Goal: Information Seeking & Learning: Learn about a topic

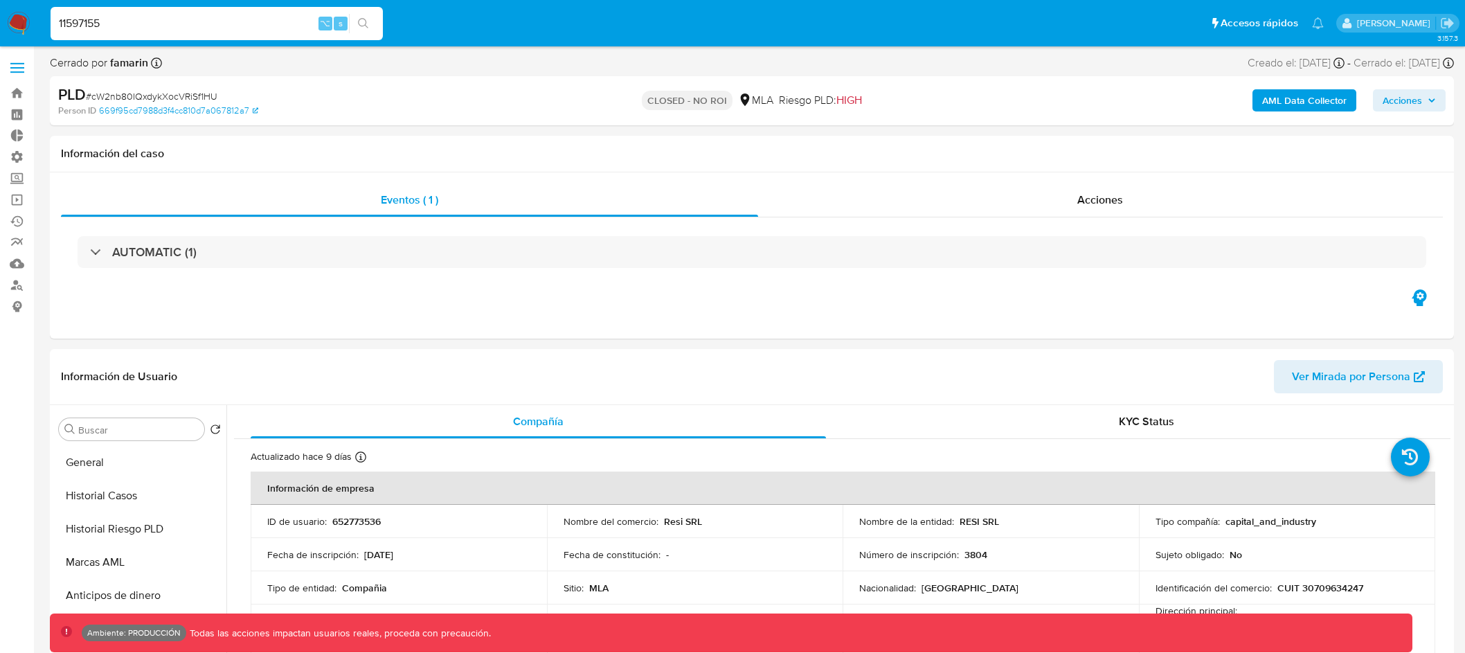
select select "10"
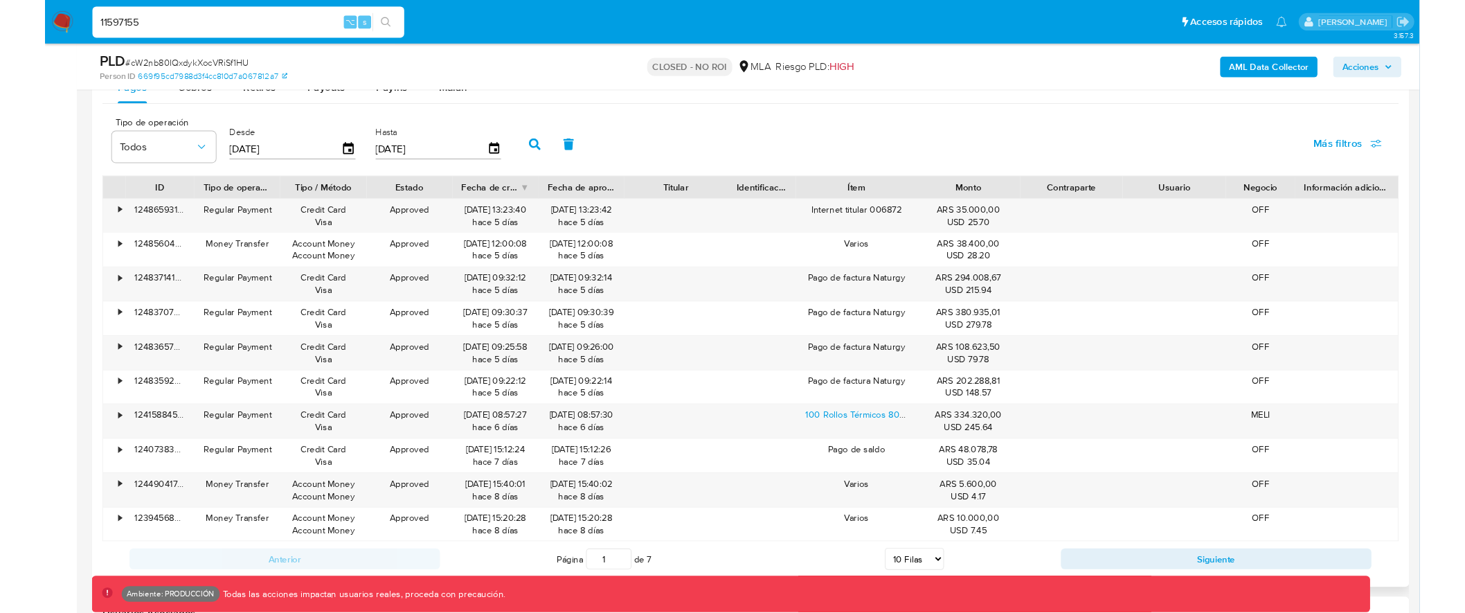
scroll to position [1511, 0]
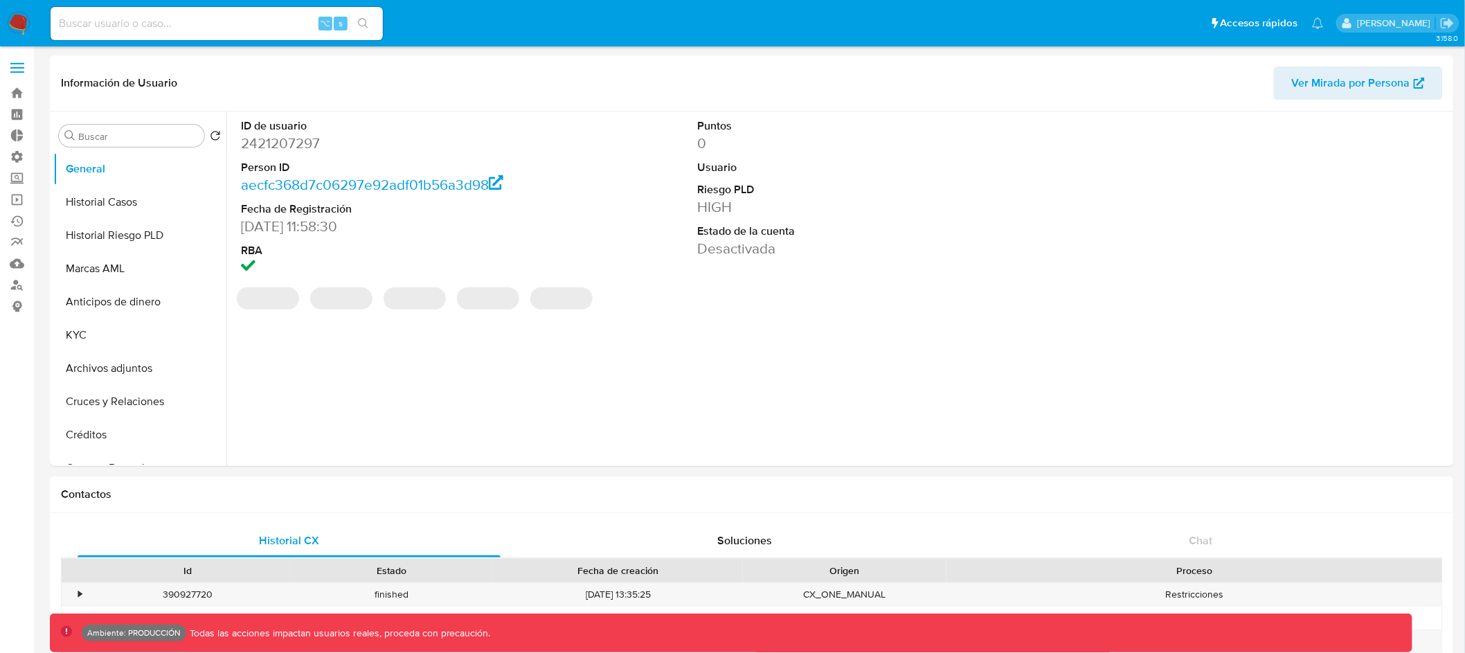
select select "10"
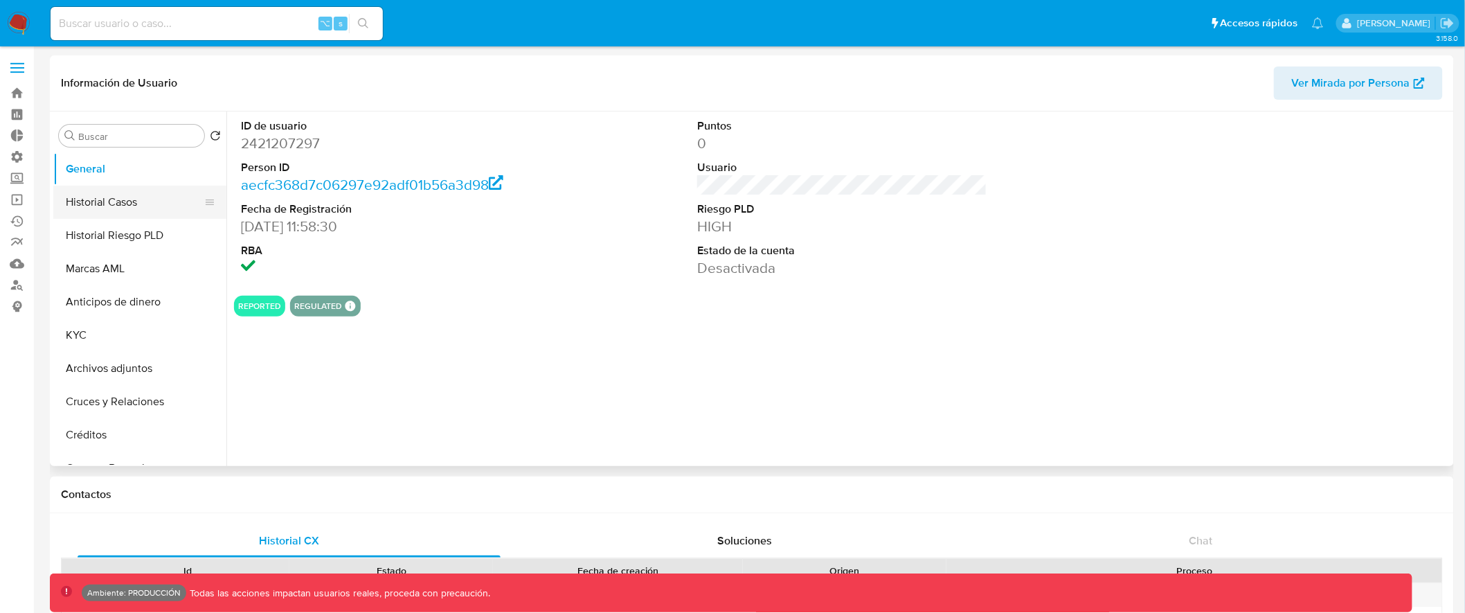
click at [151, 202] on button "Historial Casos" at bounding box center [134, 202] width 162 height 33
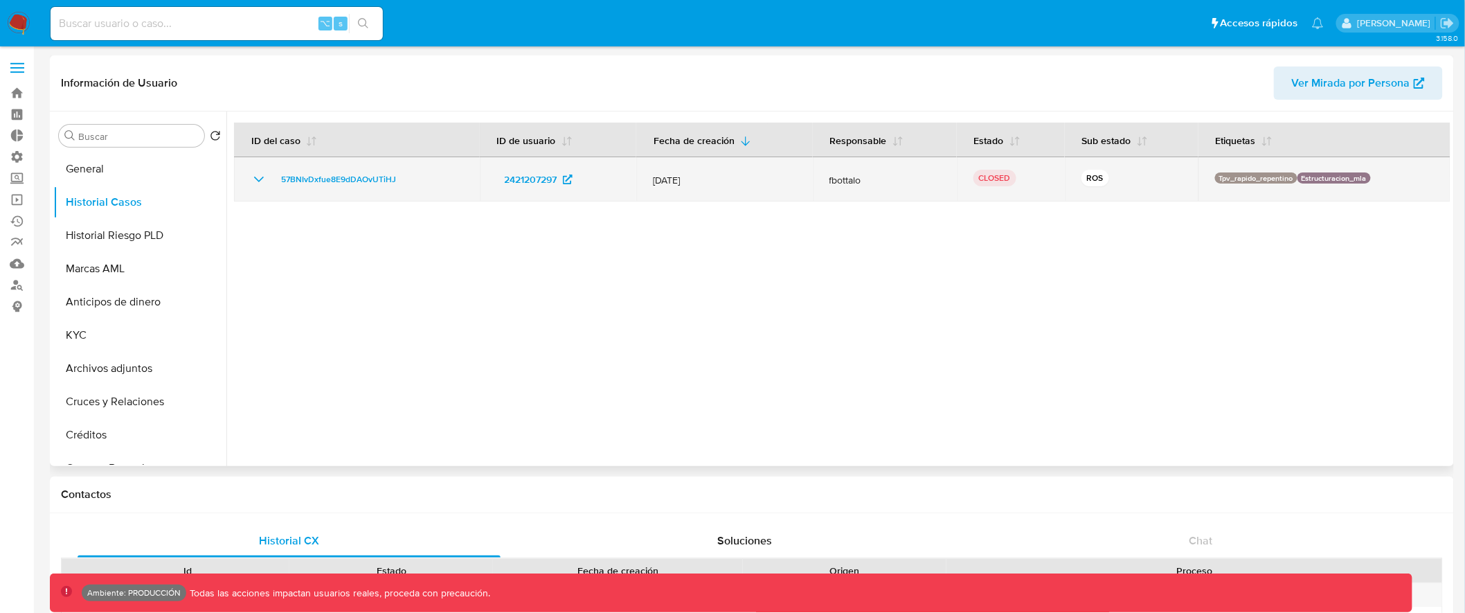
click at [259, 177] on icon "Mostrar/Ocultar" at bounding box center [259, 179] width 17 height 17
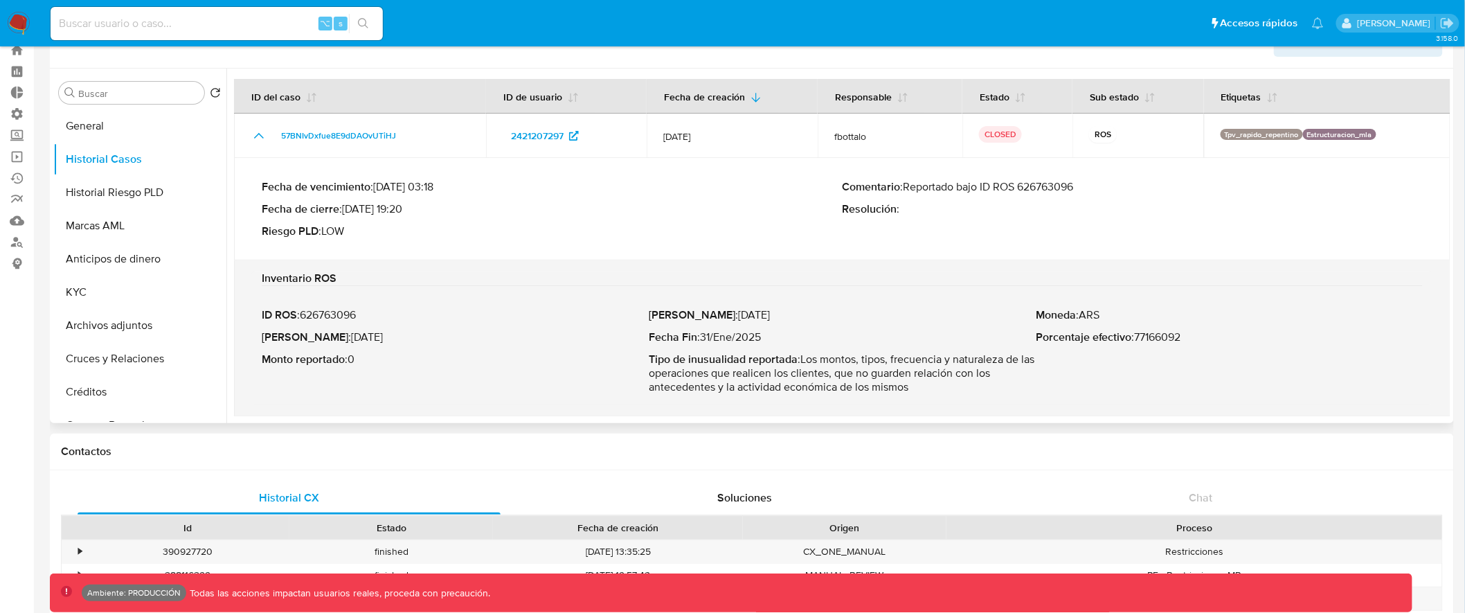
scroll to position [44, 0]
drag, startPoint x: 909, startPoint y: 186, endPoint x: 1089, endPoint y: 184, distance: 180.1
click at [1089, 184] on p "Comentario : Reportado bajo ID ROS 626763096" at bounding box center [1133, 186] width 581 height 14
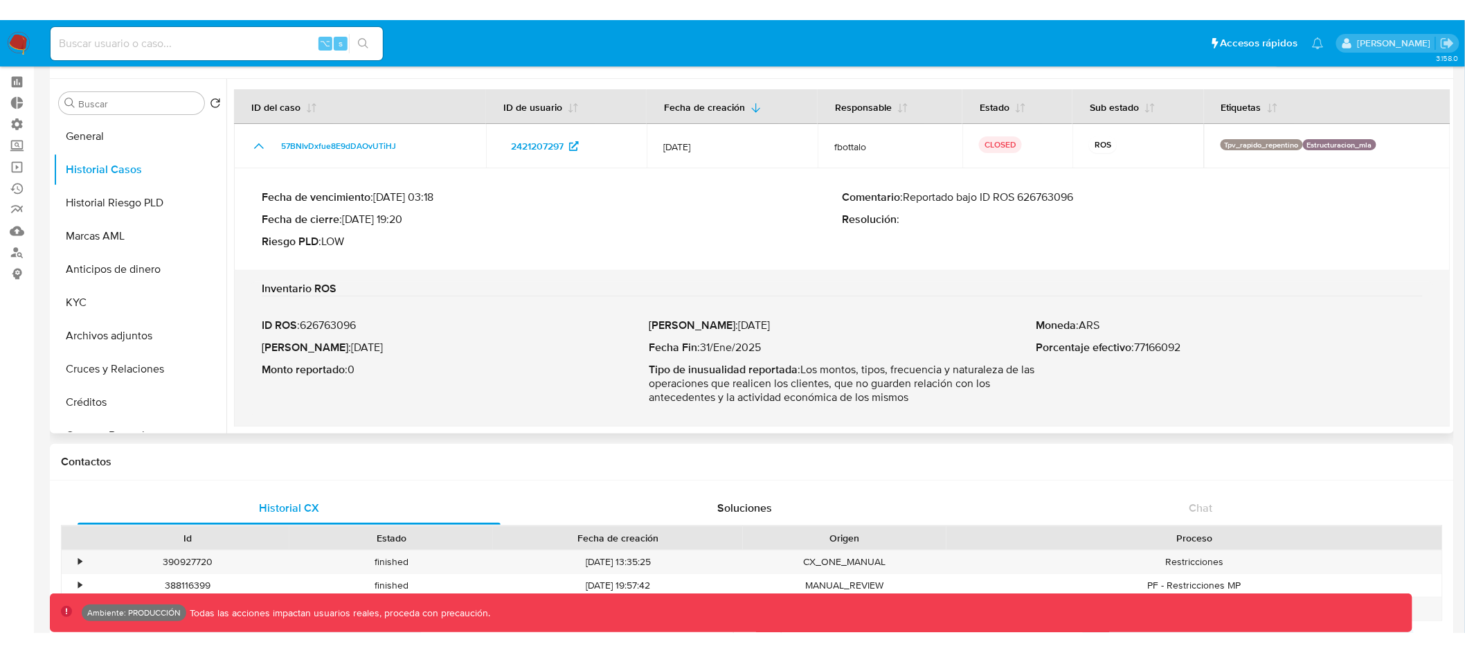
scroll to position [59, 0]
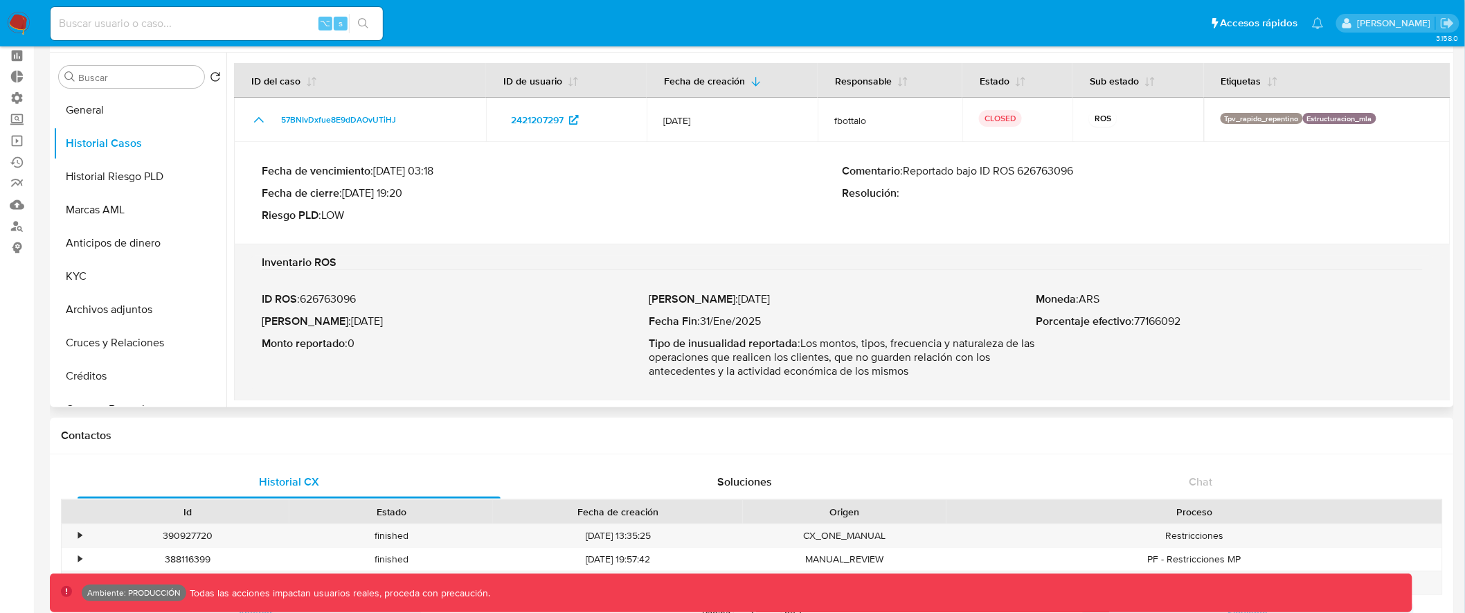
drag, startPoint x: 808, startPoint y: 344, endPoint x: 938, endPoint y: 368, distance: 132.6
click at [938, 368] on p "Tipo de inusualidad reportada : Los montos, tipos, frecuencia y naturaleza de l…" at bounding box center [842, 358] width 387 height 42
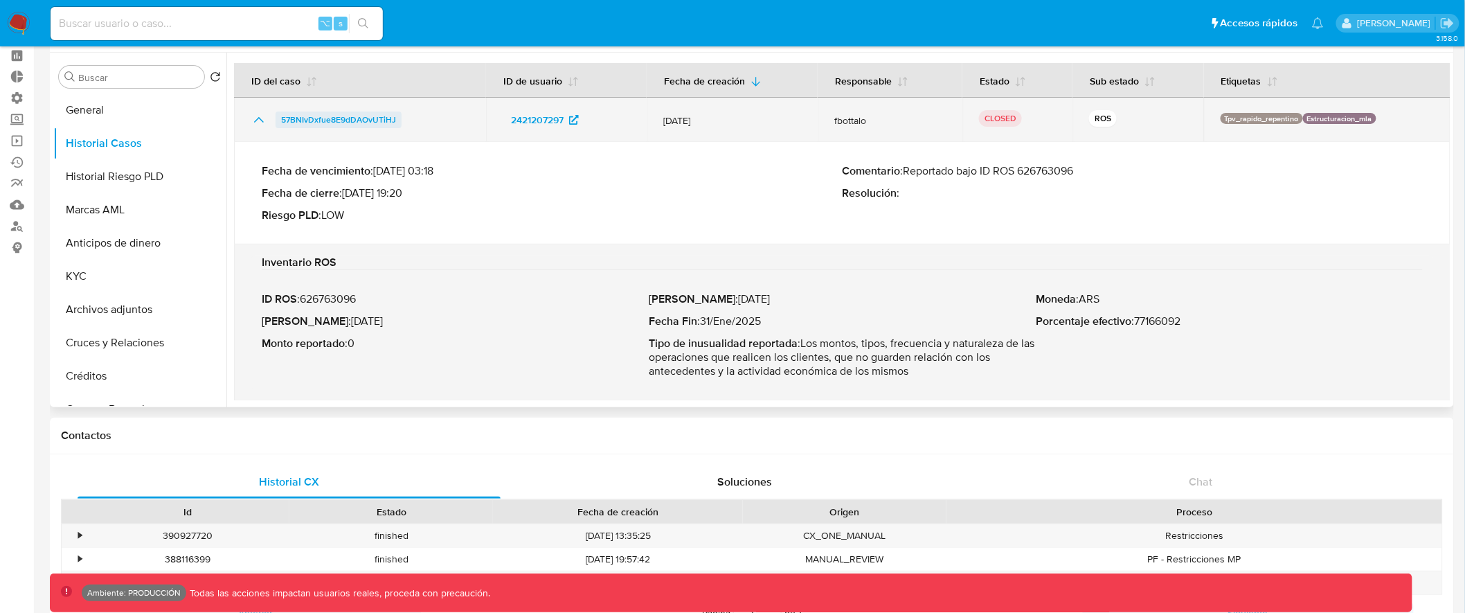
click at [371, 118] on span "57BNIvDxfue8E9dDAOvUTiHJ" at bounding box center [338, 120] width 115 height 17
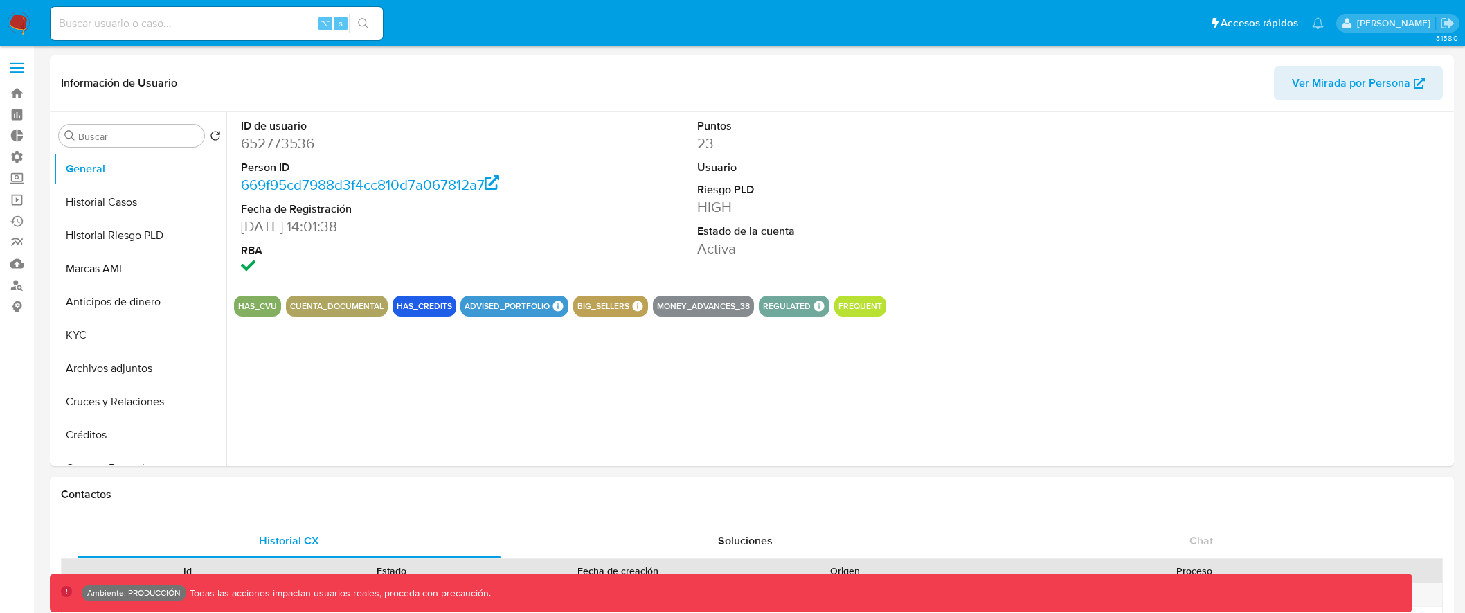
select select "10"
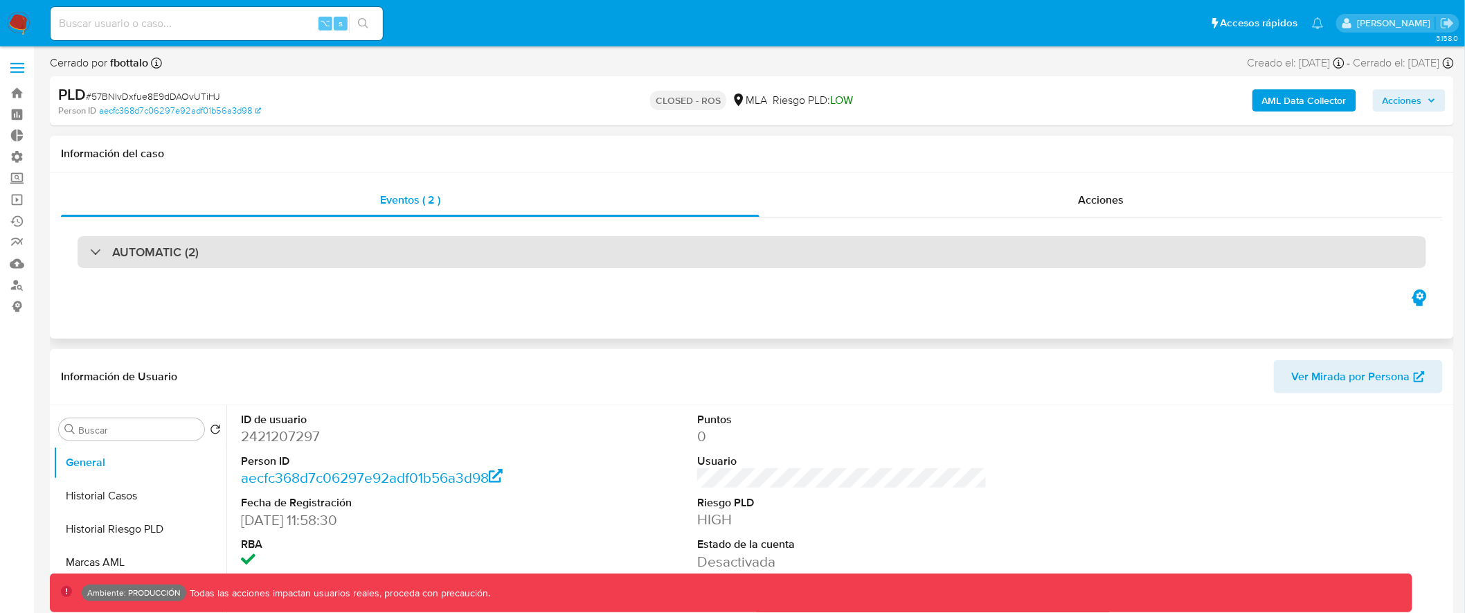
click at [569, 255] on div "AUTOMATIC (2)" at bounding box center [752, 252] width 1349 height 32
select select "10"
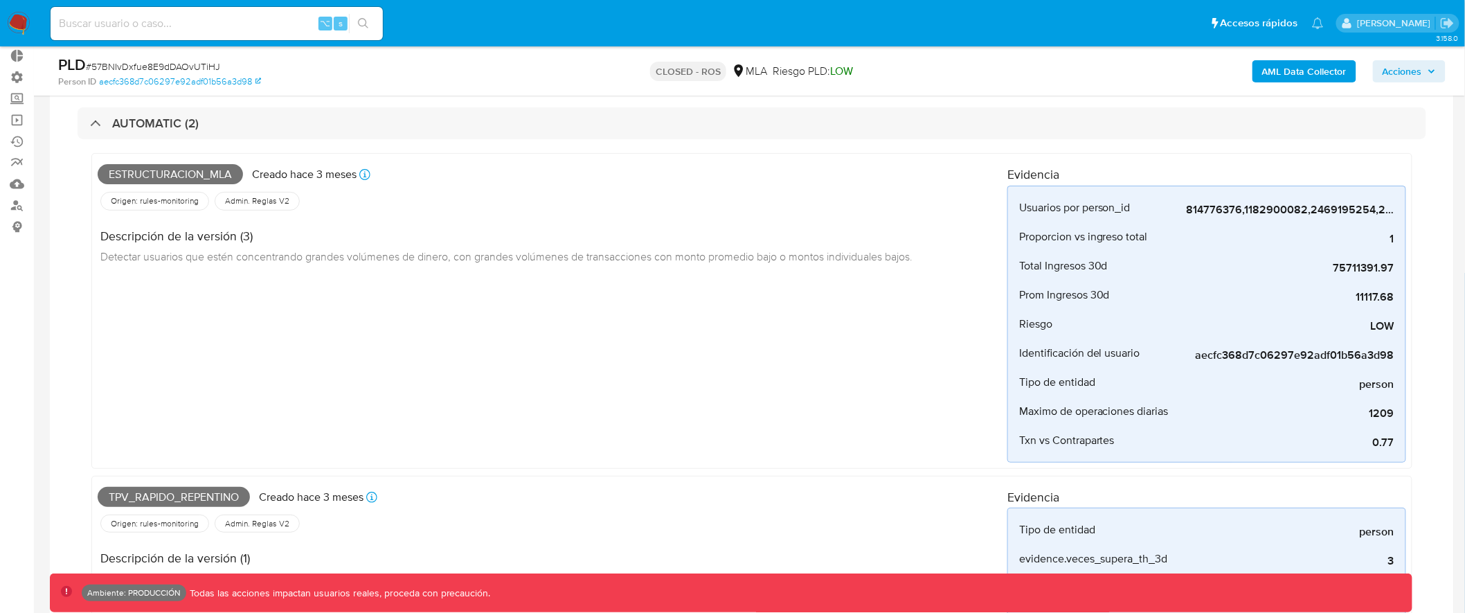
scroll to position [90, 0]
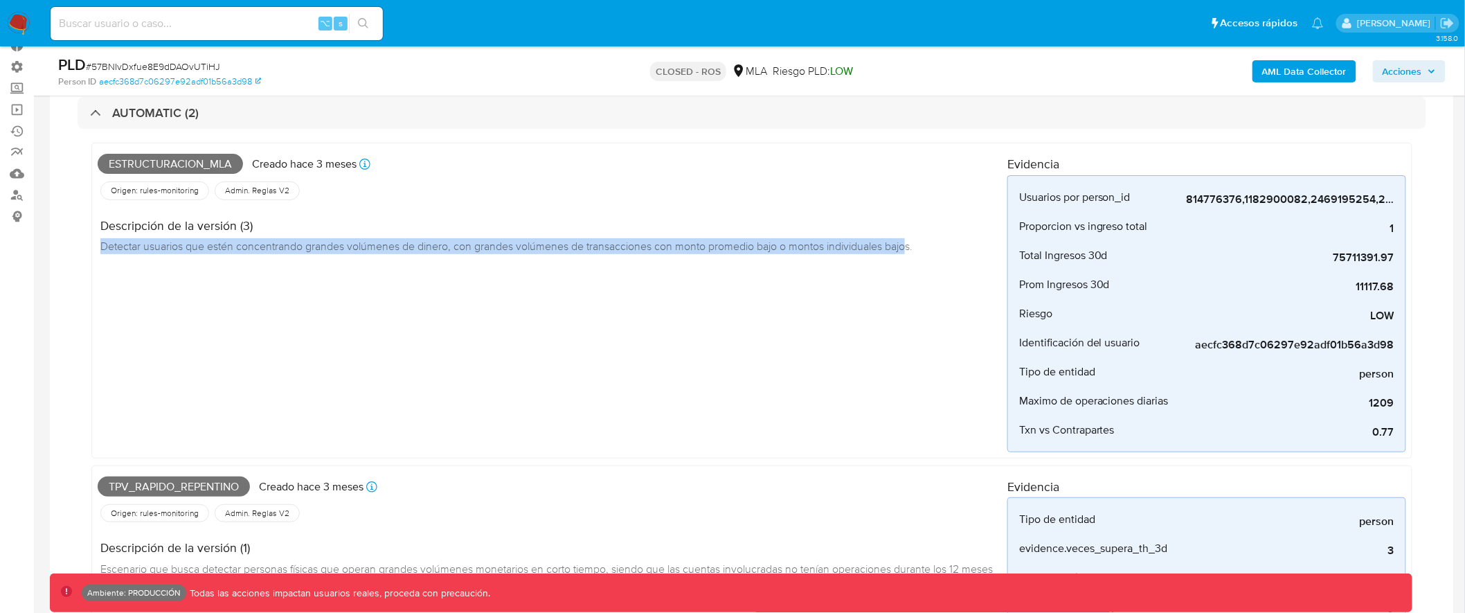
drag, startPoint x: 97, startPoint y: 247, endPoint x: 914, endPoint y: 247, distance: 817.2
click at [914, 247] on div "Descripción de la versión (3) Detectar usuarios que estén concentrando grandes …" at bounding box center [511, 234] width 826 height 62
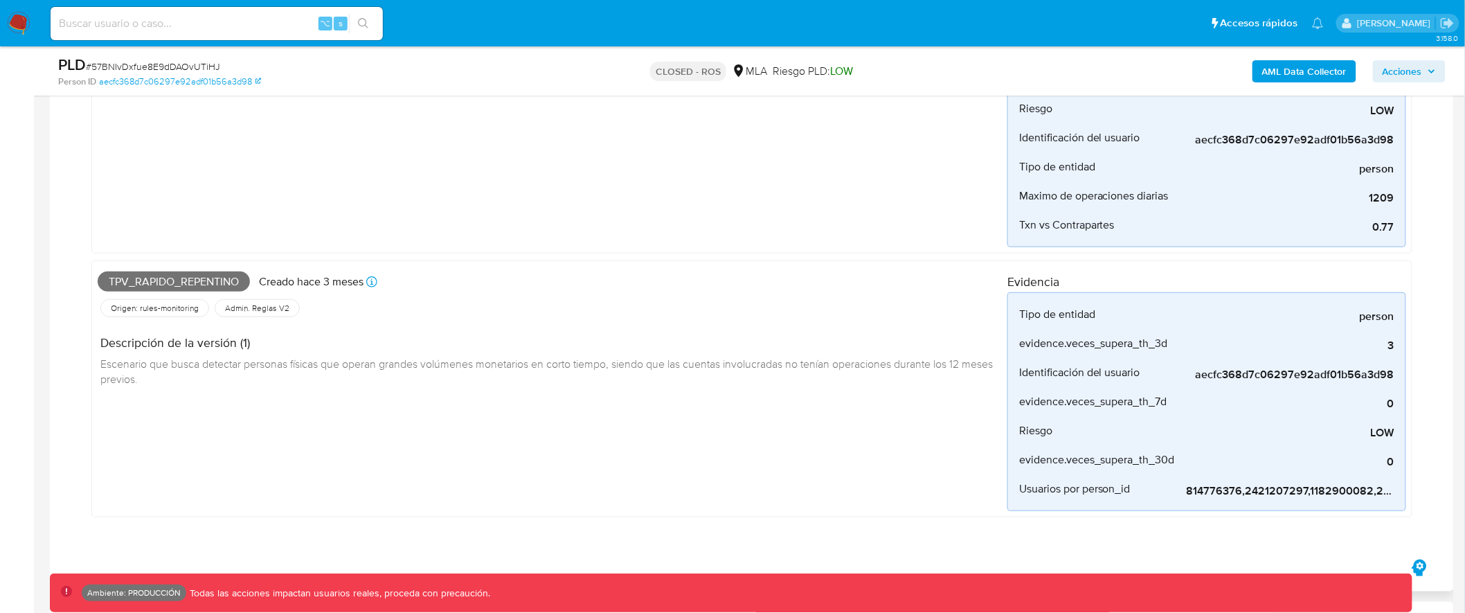
scroll to position [303, 0]
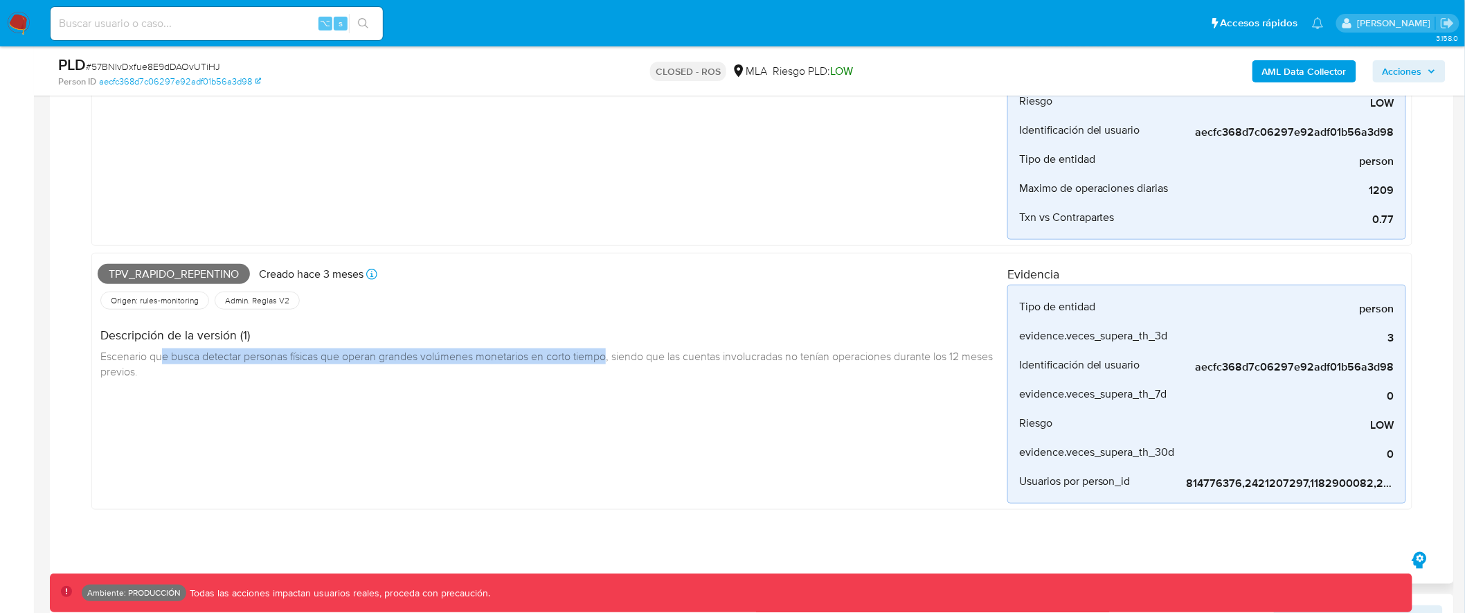
drag, startPoint x: 163, startPoint y: 358, endPoint x: 613, endPoint y: 358, distance: 450.2
click at [613, 358] on span "Escenario que busca detectar personas físicas que operan grandes volúmenes mone…" at bounding box center [547, 363] width 895 height 30
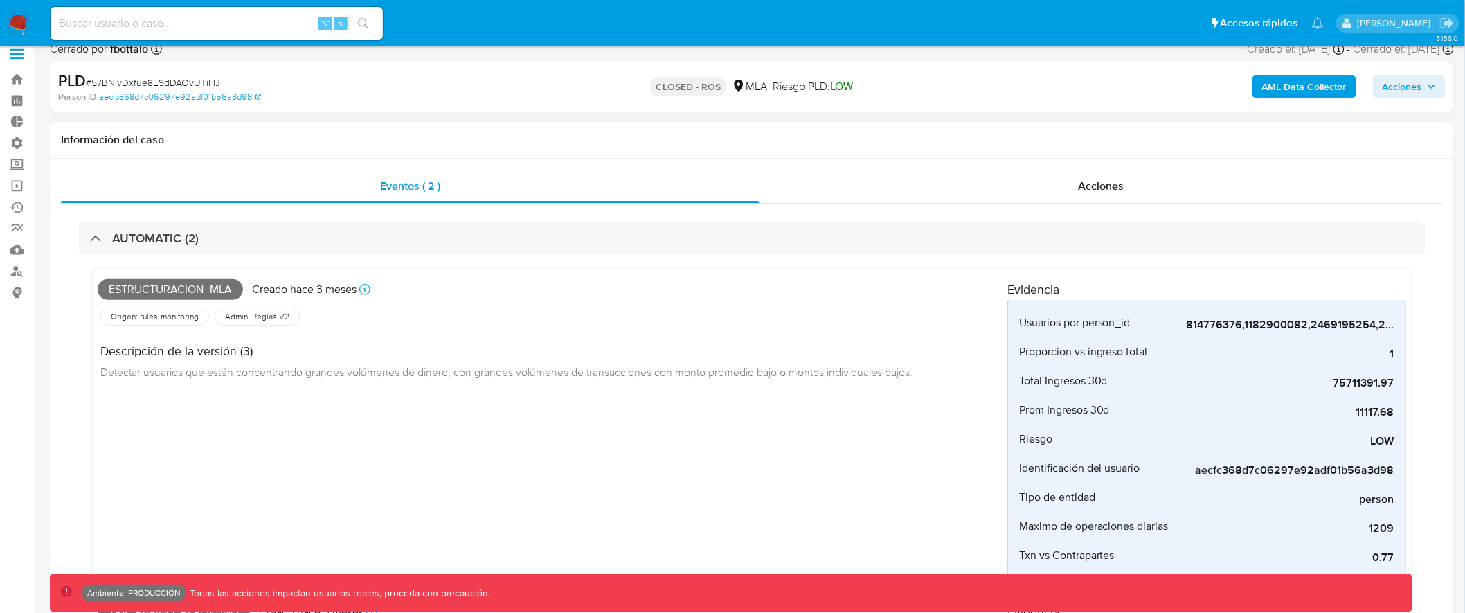
scroll to position [0, 0]
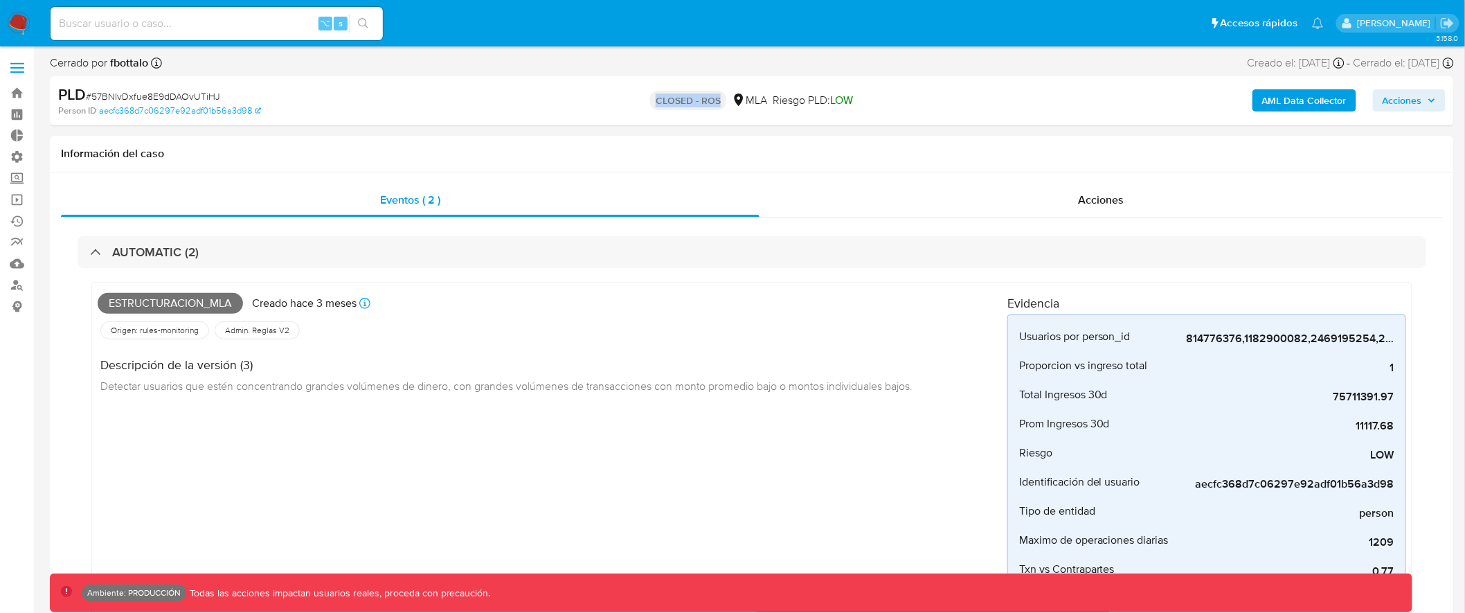
drag, startPoint x: 652, startPoint y: 101, endPoint x: 717, endPoint y: 97, distance: 65.2
click at [717, 97] on p "CLOSED - ROS" at bounding box center [688, 100] width 76 height 19
click at [1109, 197] on span "Acciones" at bounding box center [1101, 200] width 46 height 16
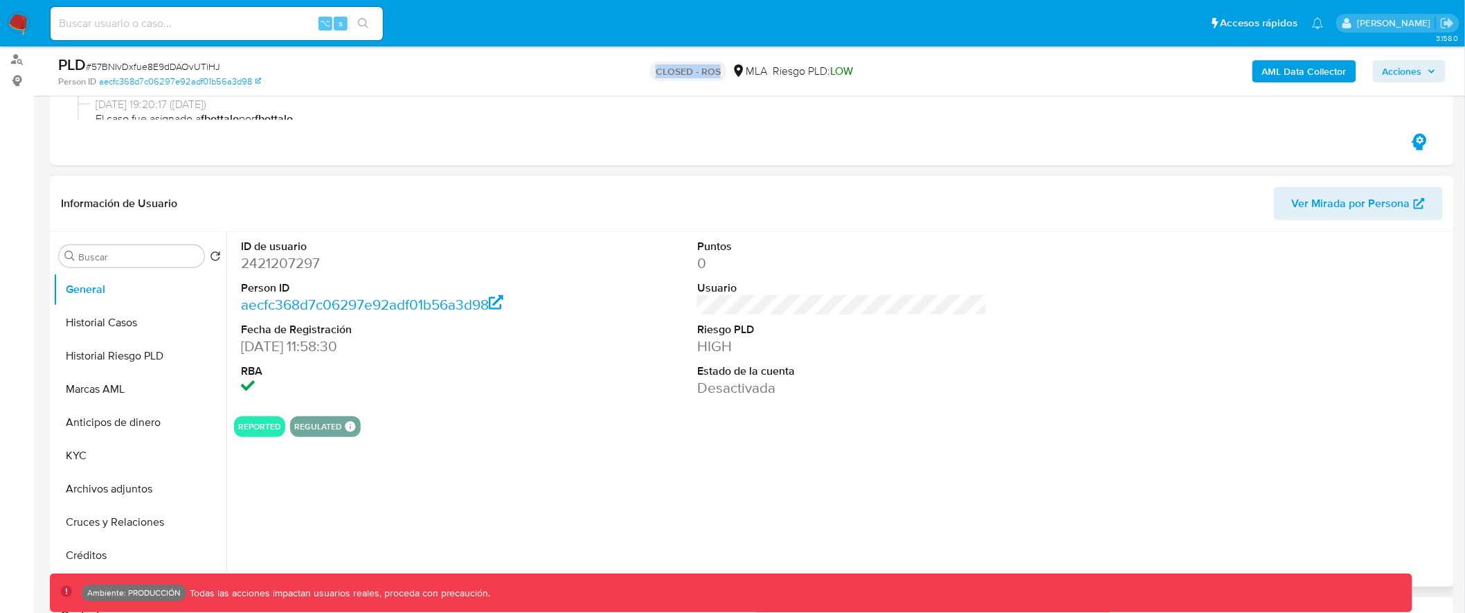
scroll to position [246, 0]
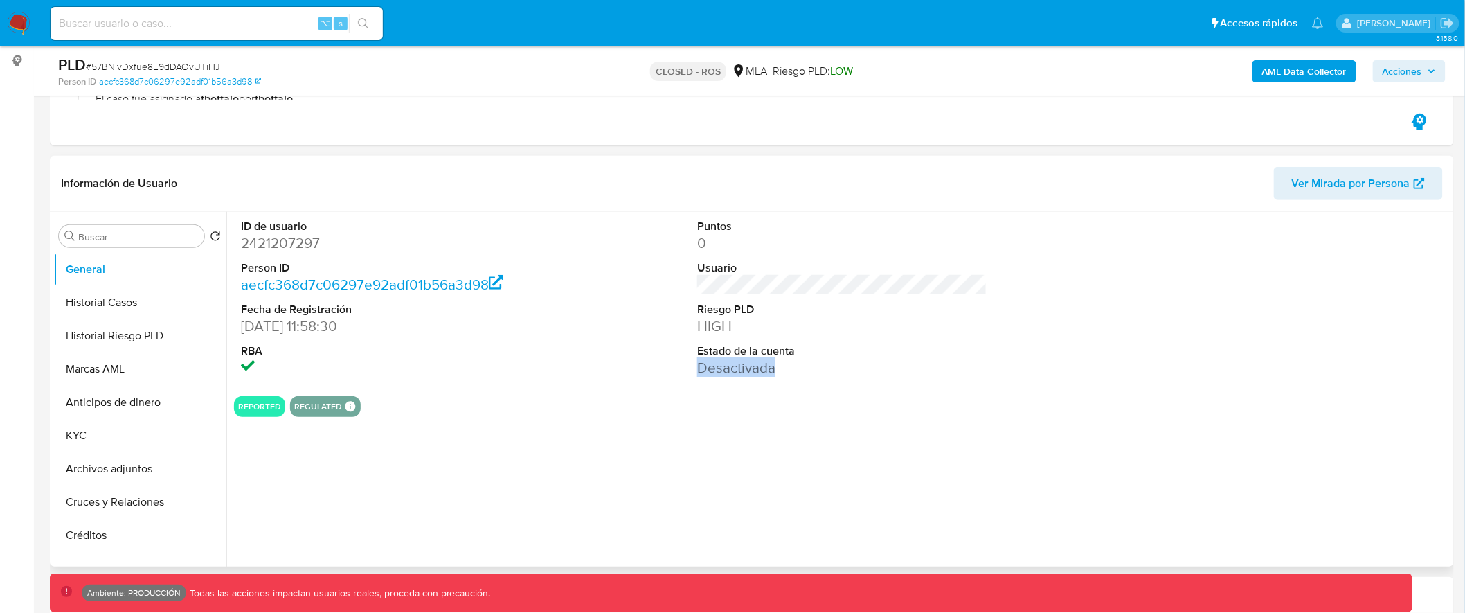
drag, startPoint x: 688, startPoint y: 367, endPoint x: 797, endPoint y: 368, distance: 108.7
click at [797, 368] on div "Puntos 0 Usuario Riesgo PLD HIGH Estado de la cuenta Desactivada" at bounding box center [842, 298] width 304 height 173
click at [121, 229] on div "Buscar" at bounding box center [131, 236] width 145 height 22
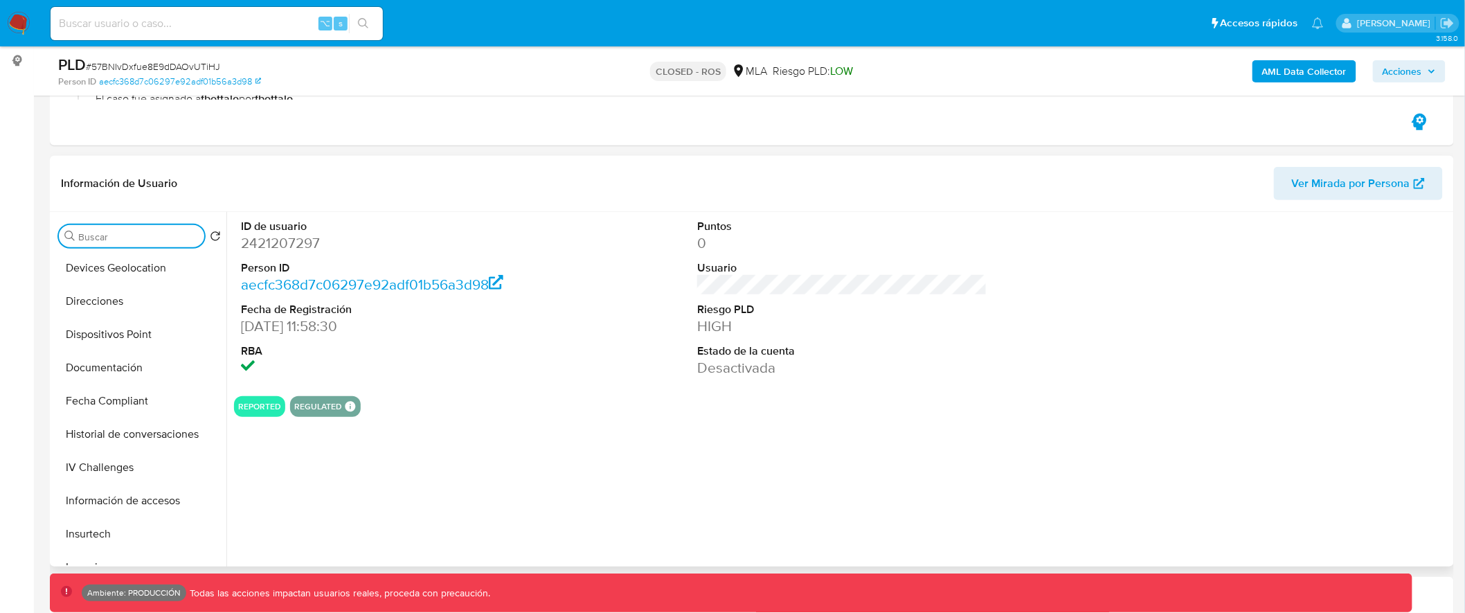
click at [118, 234] on input "Buscar" at bounding box center [138, 237] width 121 height 12
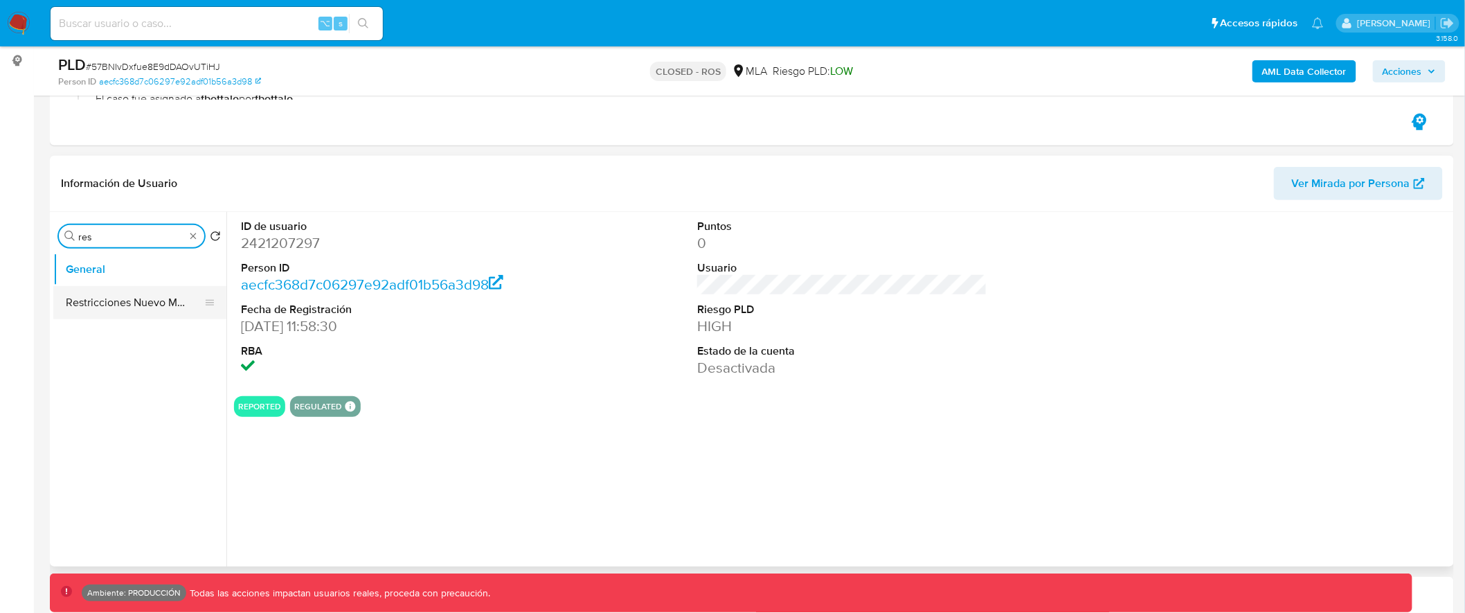
type input "res"
click at [139, 301] on button "Restricciones Nuevo Mundo" at bounding box center [134, 302] width 162 height 33
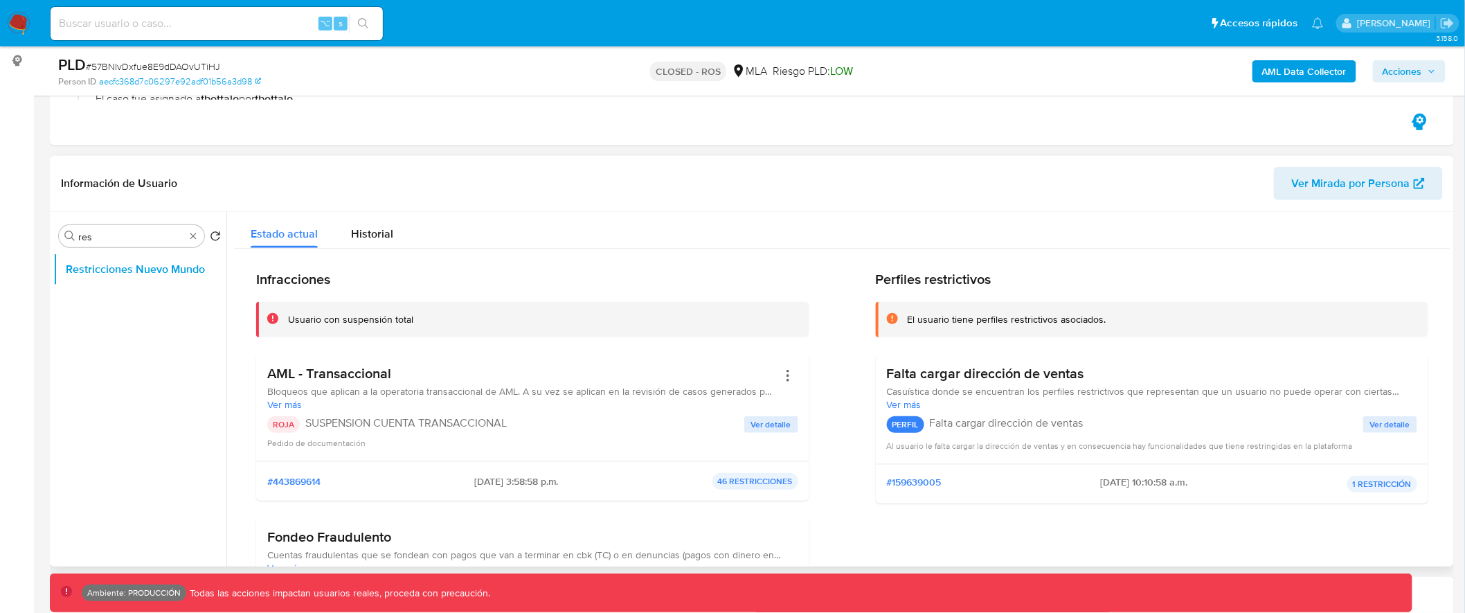
drag, startPoint x: 266, startPoint y: 375, endPoint x: 407, endPoint y: 375, distance: 140.6
click at [407, 375] on div "AML - Transaccional Bloqueos que aplican a la operatoria transaccional de AML. …" at bounding box center [532, 407] width 553 height 107
drag, startPoint x: 301, startPoint y: 423, endPoint x: 519, endPoint y: 423, distance: 217.5
click at [514, 426] on div "ROJA SUSPENSION CUENTA TRANSACCIONAL" at bounding box center [505, 424] width 477 height 17
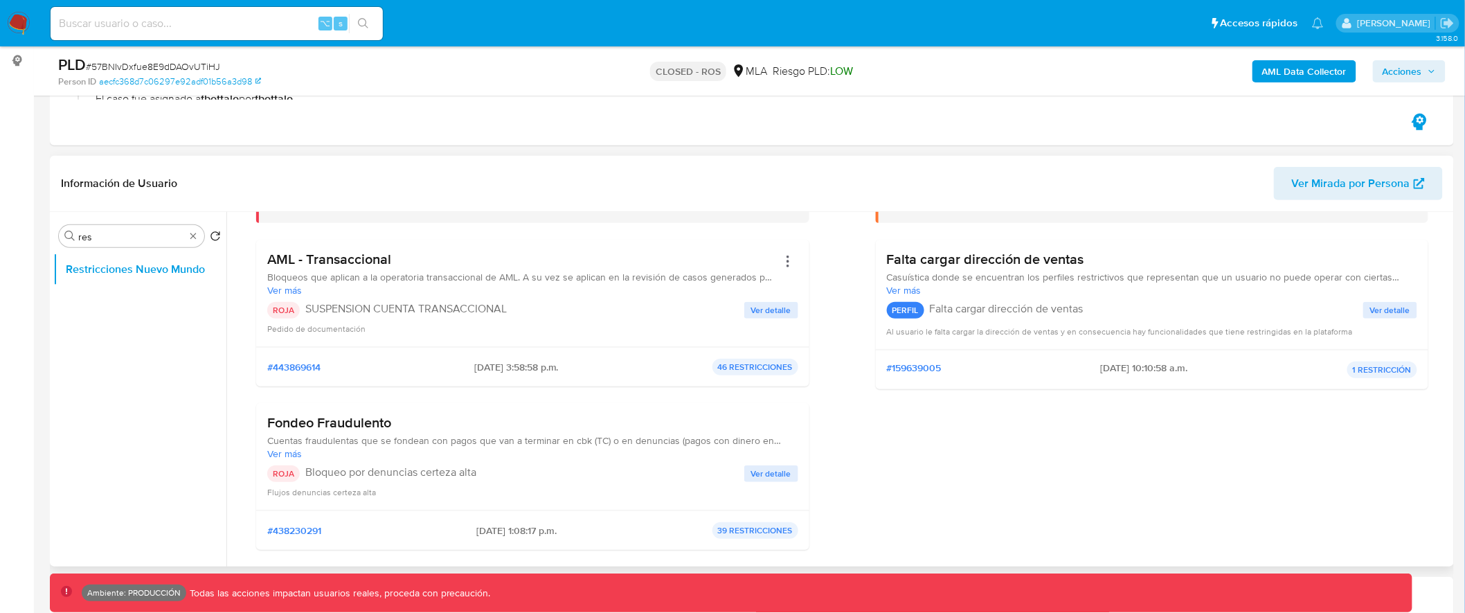
scroll to position [116, 0]
click at [763, 470] on span "Ver detalle" at bounding box center [771, 472] width 40 height 14
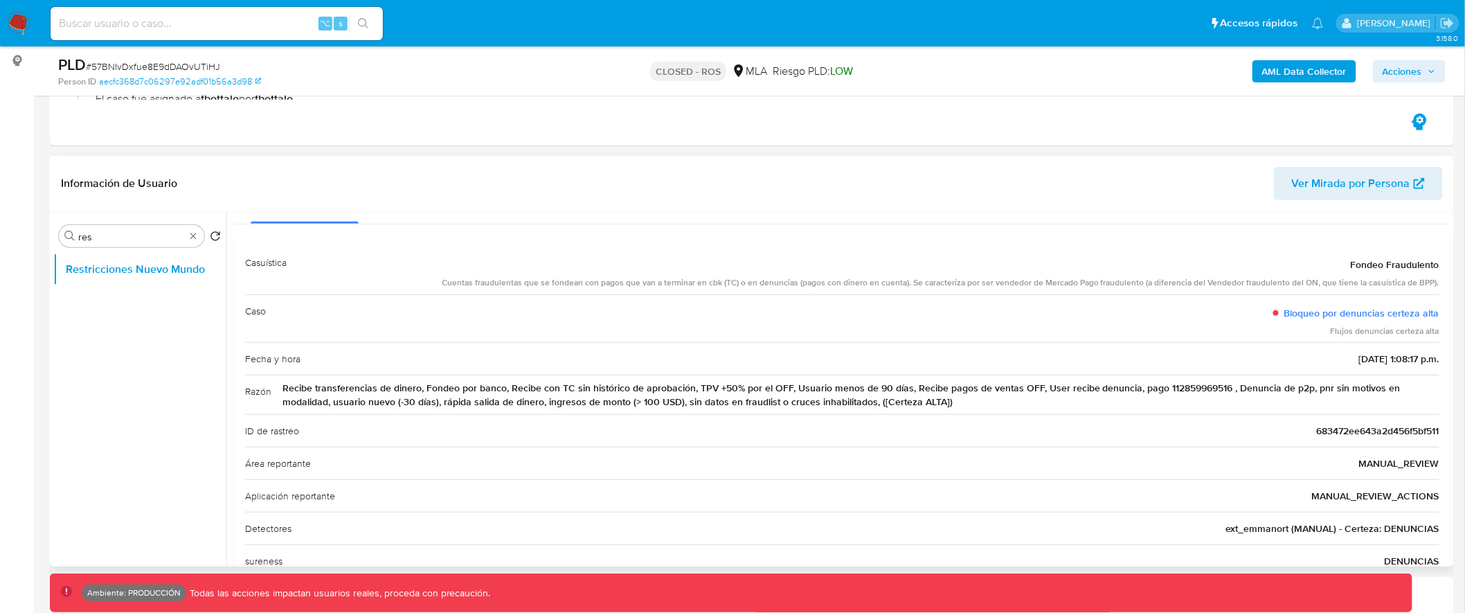
scroll to position [0, 0]
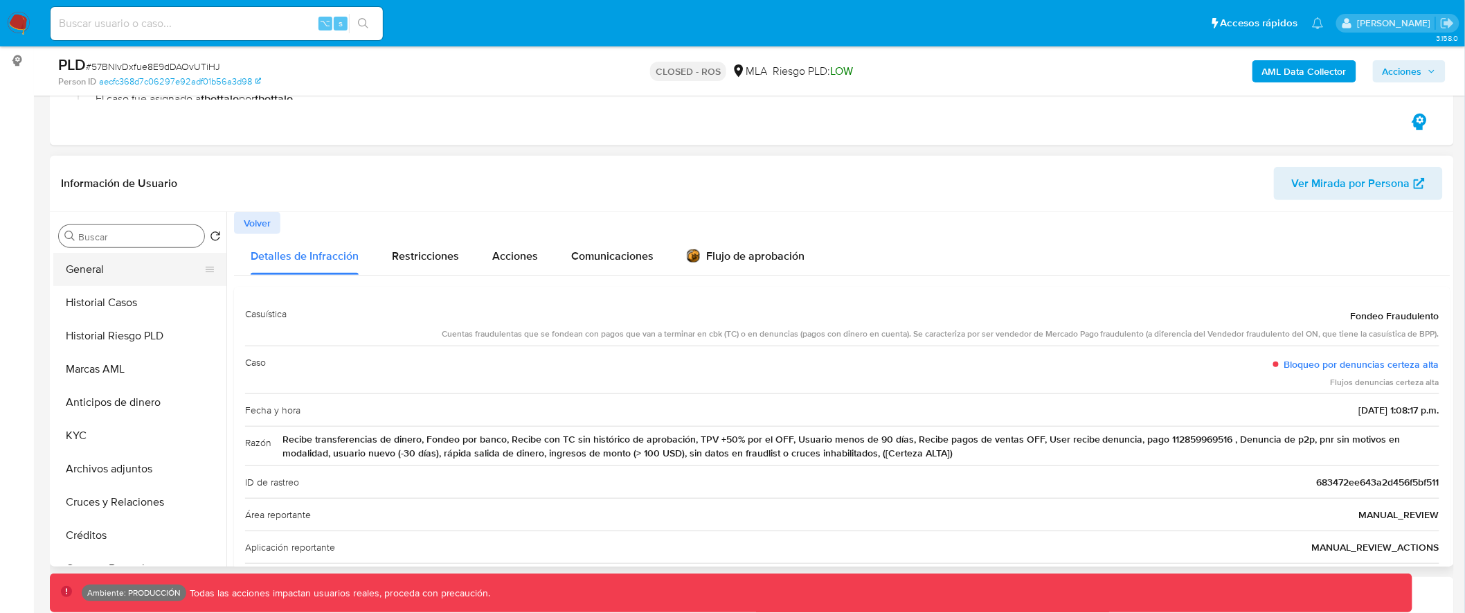
click at [138, 268] on button "General" at bounding box center [134, 269] width 162 height 33
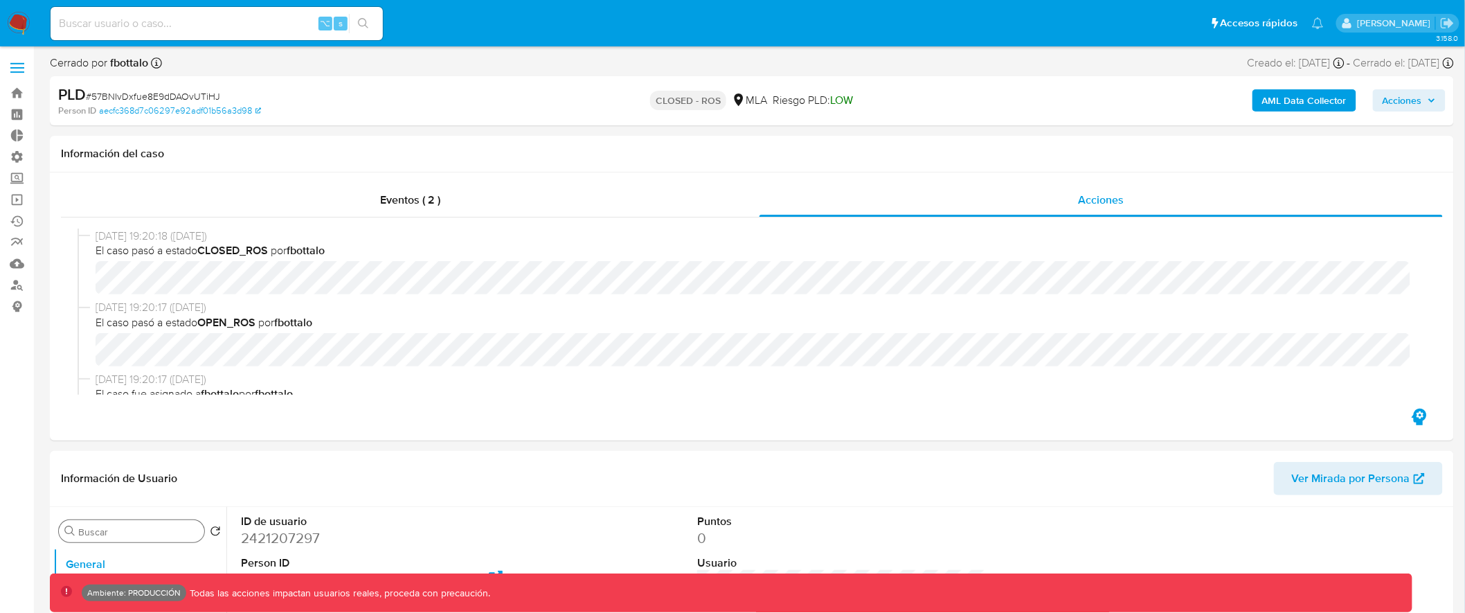
click at [15, 59] on label at bounding box center [17, 67] width 35 height 29
click at [0, 0] on input "checkbox" at bounding box center [0, 0] width 0 height 0
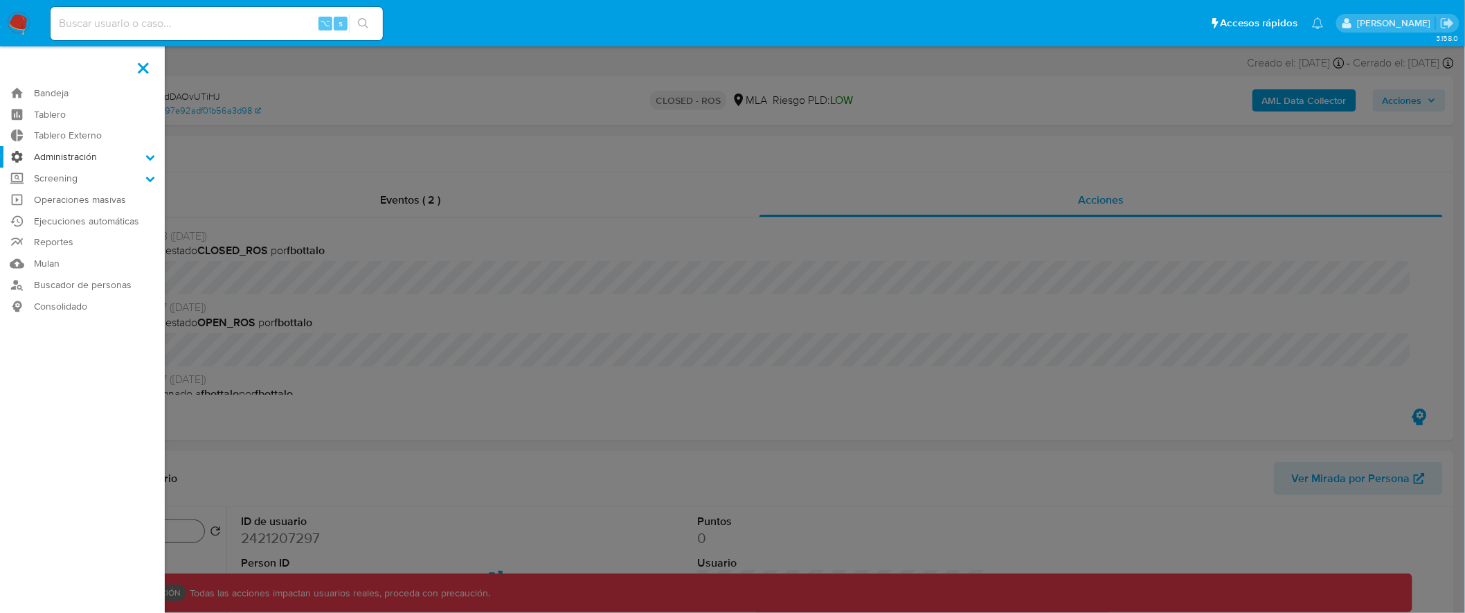
click at [148, 159] on icon at bounding box center [150, 157] width 10 height 10
click at [0, 0] on input "Administración" at bounding box center [0, 0] width 0 height 0
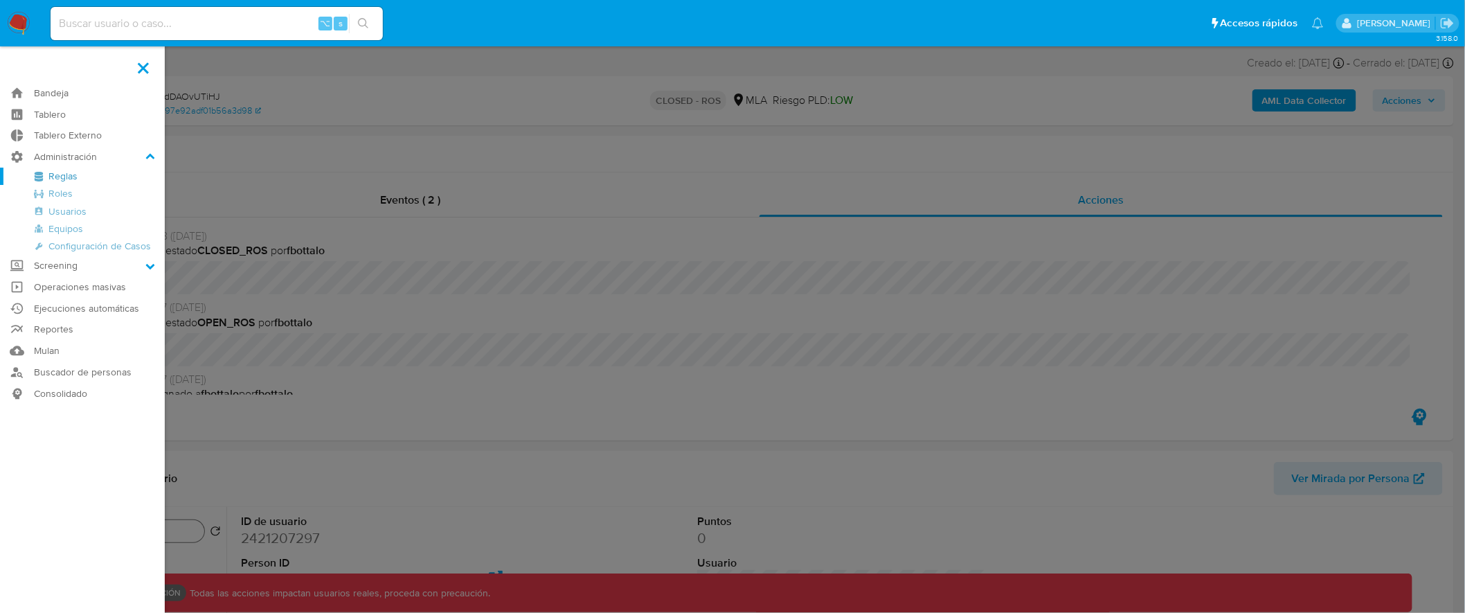
click at [54, 172] on link "Reglas" at bounding box center [82, 176] width 165 height 17
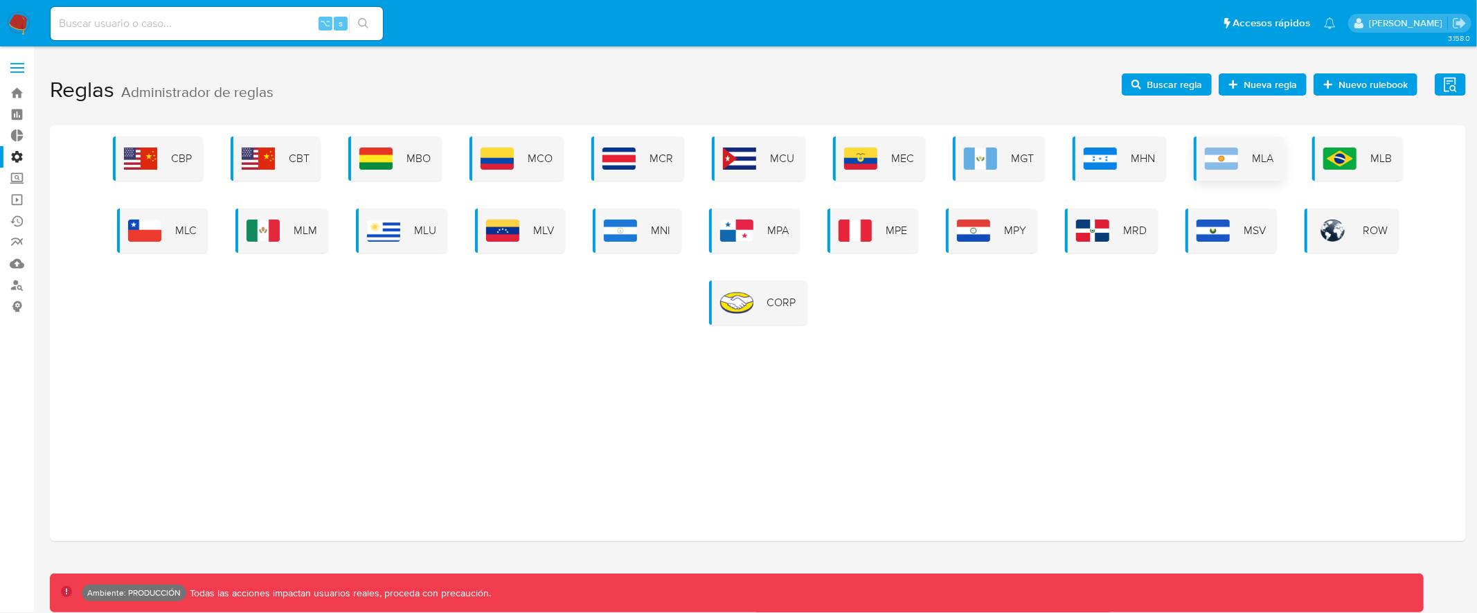
click at [1261, 159] on span "MLA" at bounding box center [1262, 158] width 21 height 15
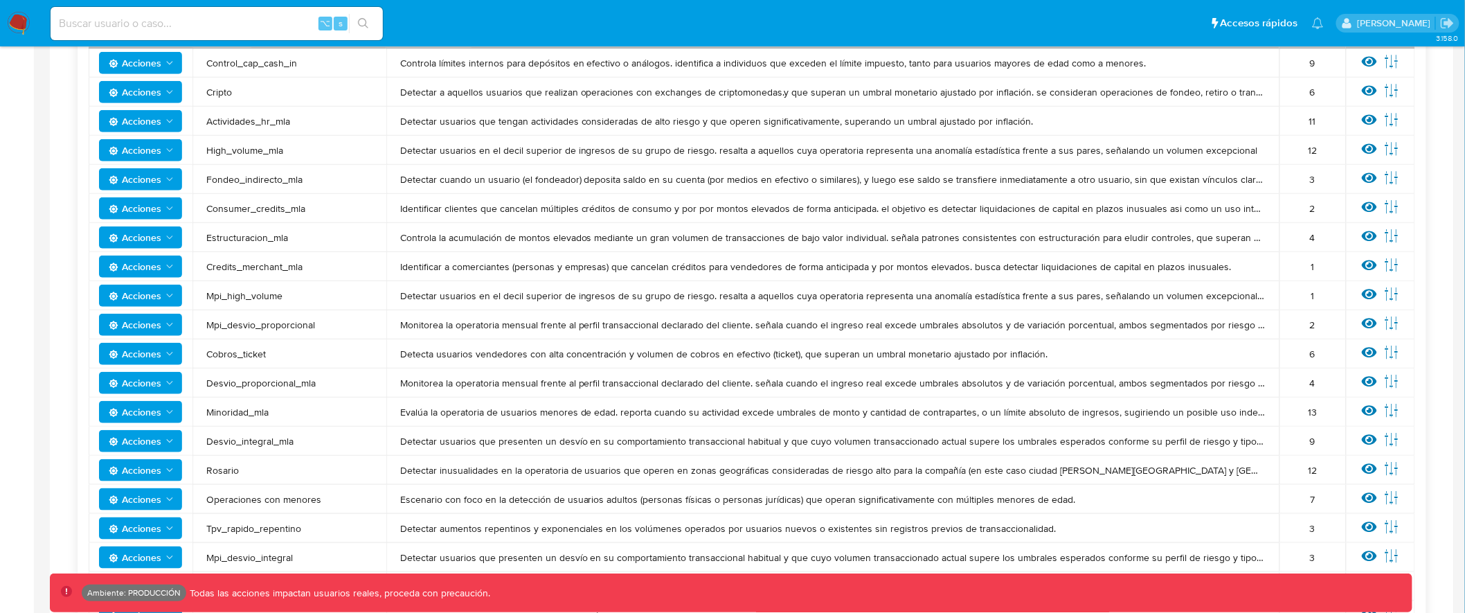
scroll to position [364, 0]
drag, startPoint x: 537, startPoint y: 301, endPoint x: 742, endPoint y: 298, distance: 204.3
click at [740, 298] on span "Detectar usuarios en el decil superior de ingresos de su grupo de riesgo. resal…" at bounding box center [833, 296] width 866 height 12
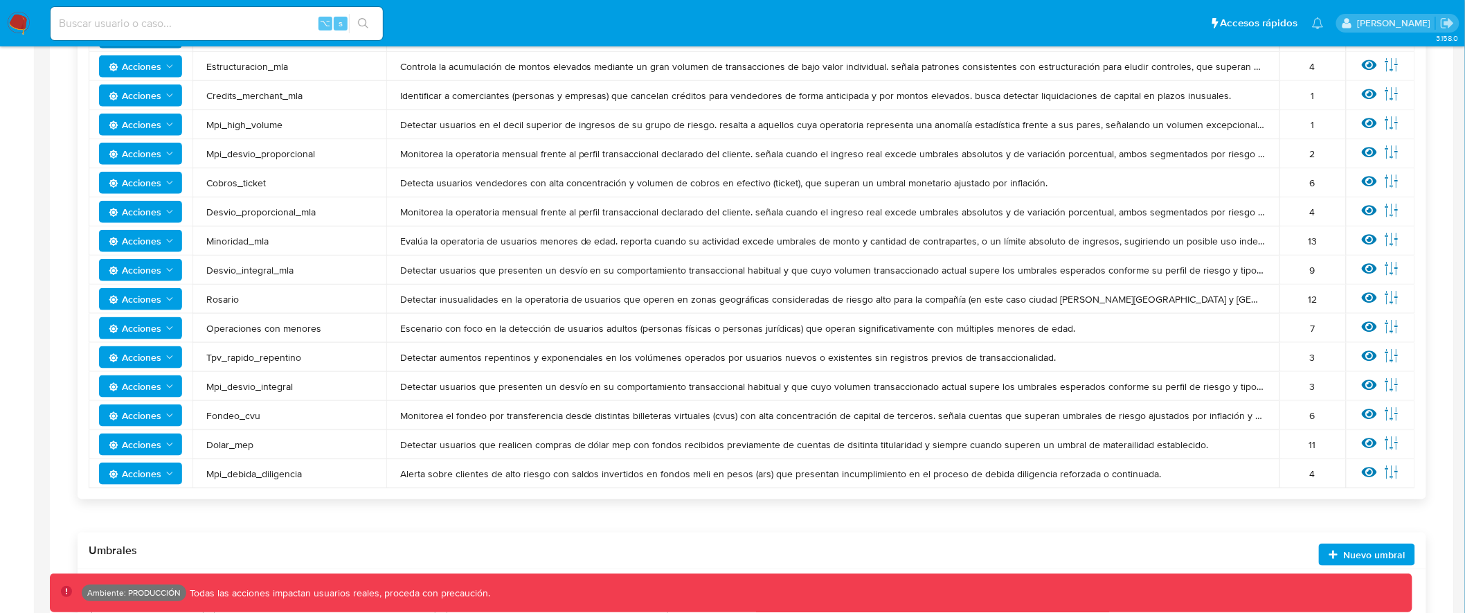
scroll to position [576, 0]
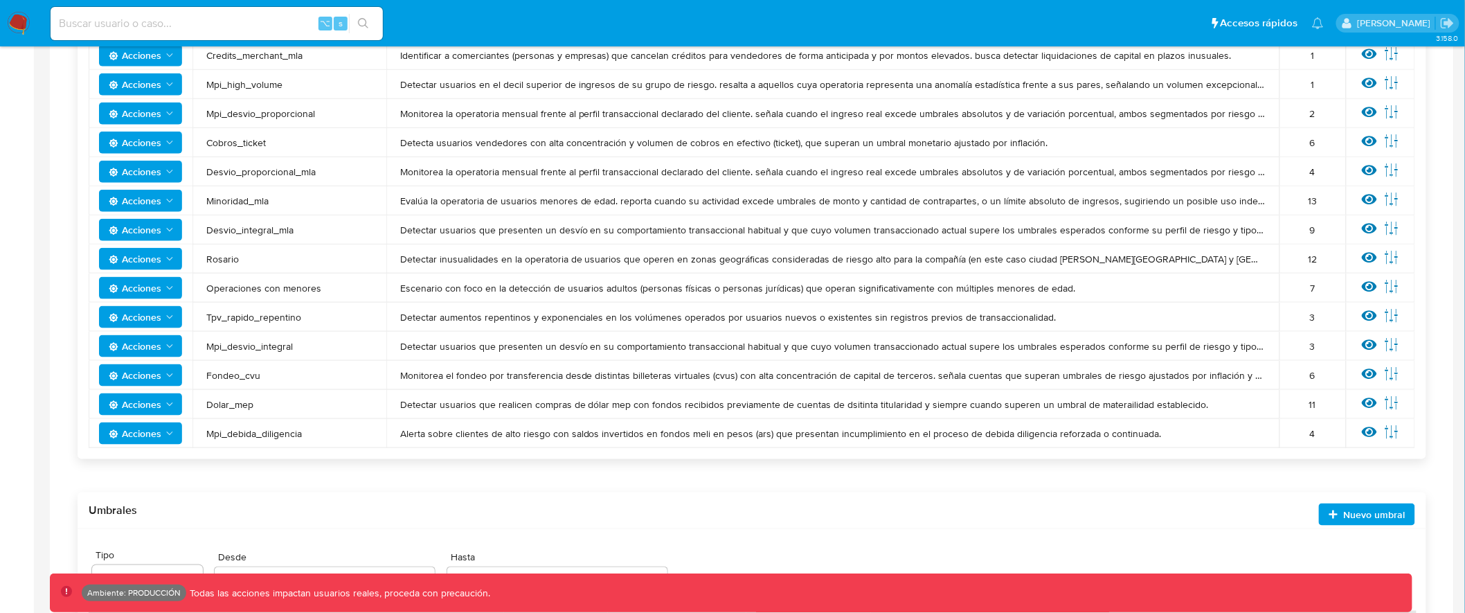
drag, startPoint x: 206, startPoint y: 262, endPoint x: 366, endPoint y: 261, distance: 159.3
click at [305, 263] on span "Rosario" at bounding box center [289, 259] width 166 height 12
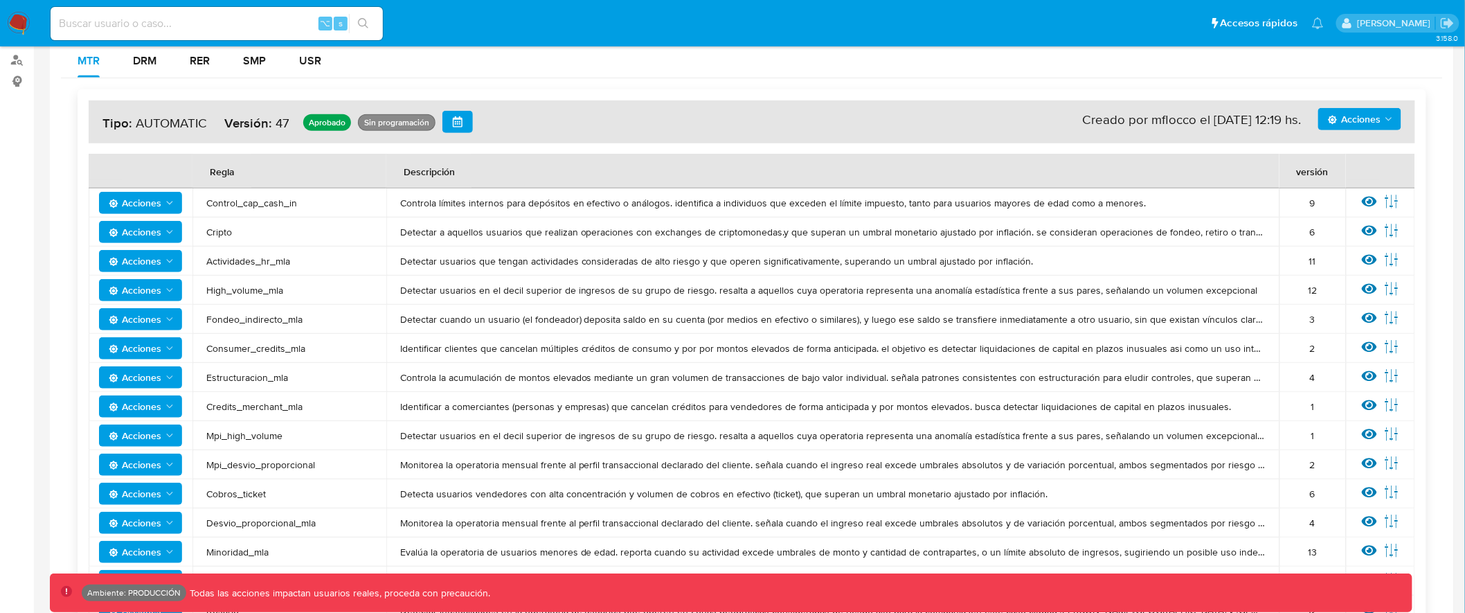
scroll to position [0, 0]
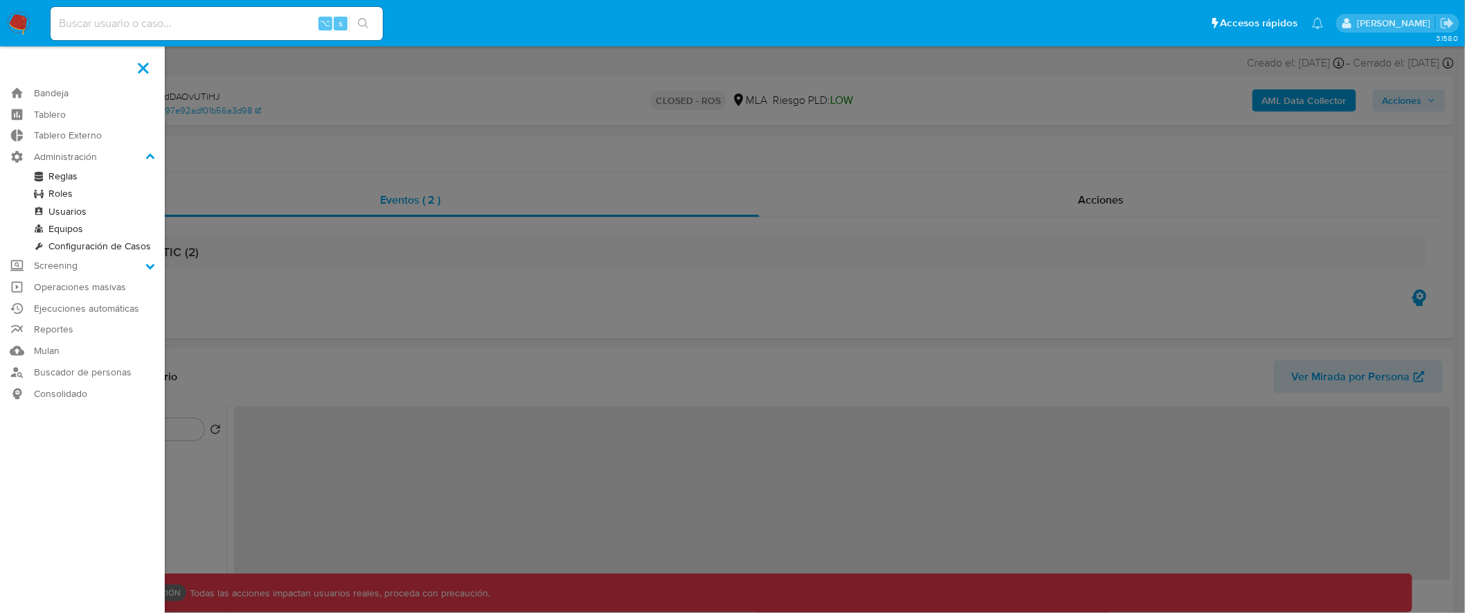
click at [686, 248] on label at bounding box center [732, 306] width 1465 height 613
click at [0, 0] on input "checkbox" at bounding box center [0, 0] width 0 height 0
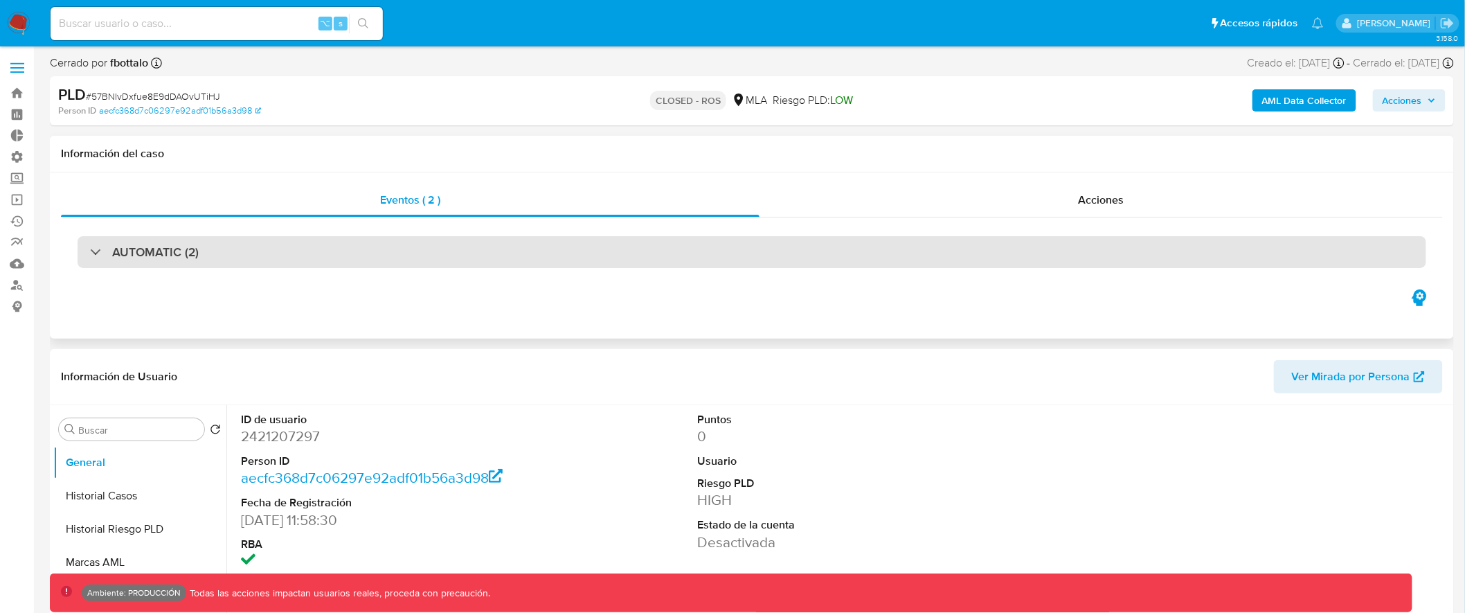
click at [685, 242] on div "AUTOMATIC (2)" at bounding box center [752, 252] width 1349 height 32
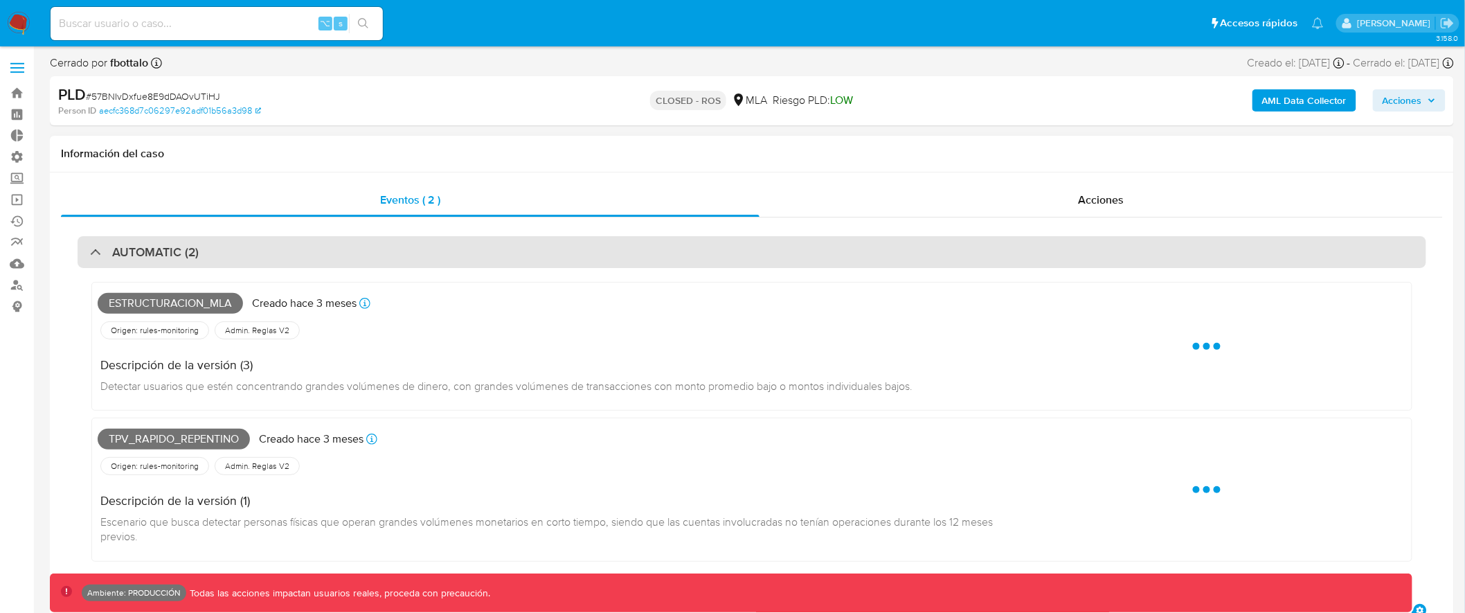
select select "10"
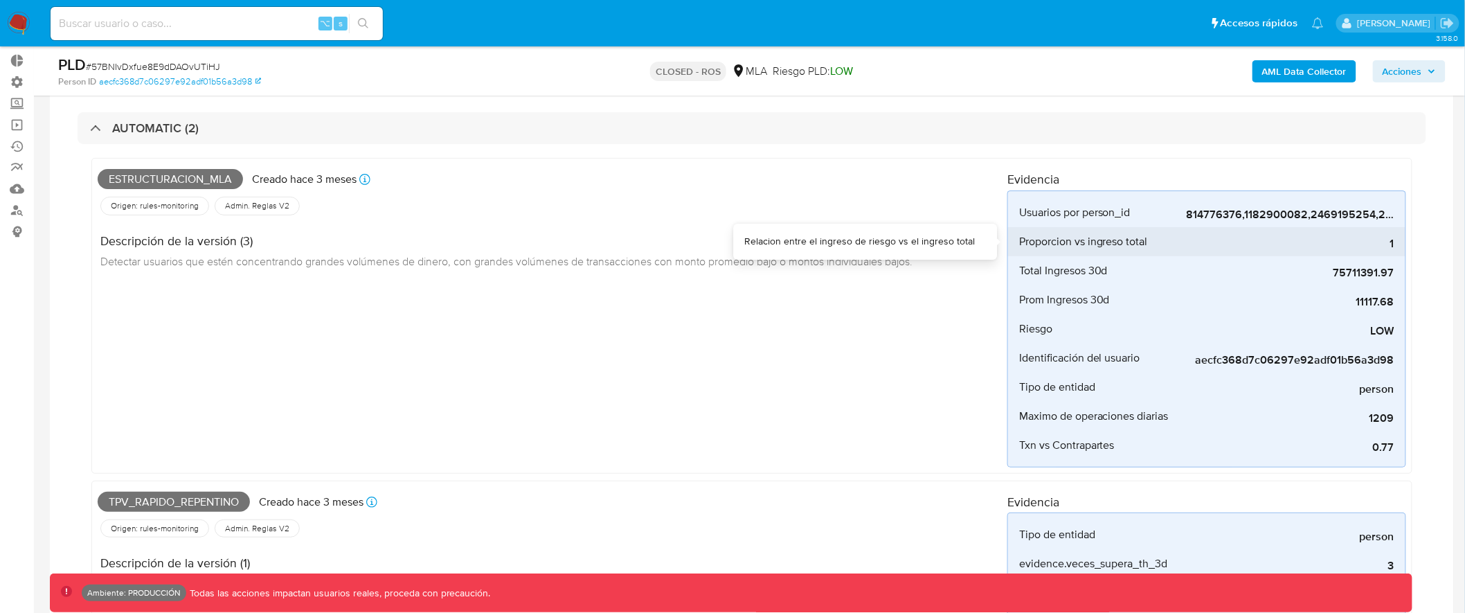
scroll to position [76, 0]
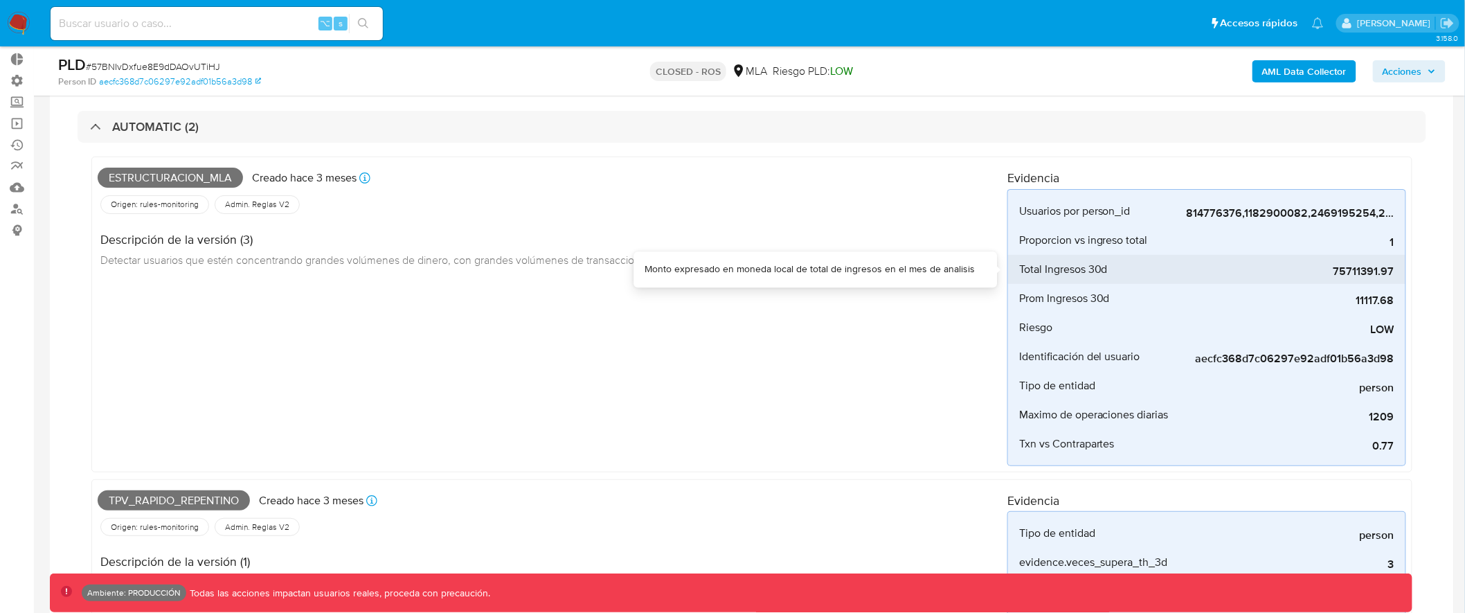
drag, startPoint x: 1348, startPoint y: 276, endPoint x: 1364, endPoint y: 276, distance: 15.9
click at [1364, 276] on span "75711391.97" at bounding box center [1291, 272] width 208 height 14
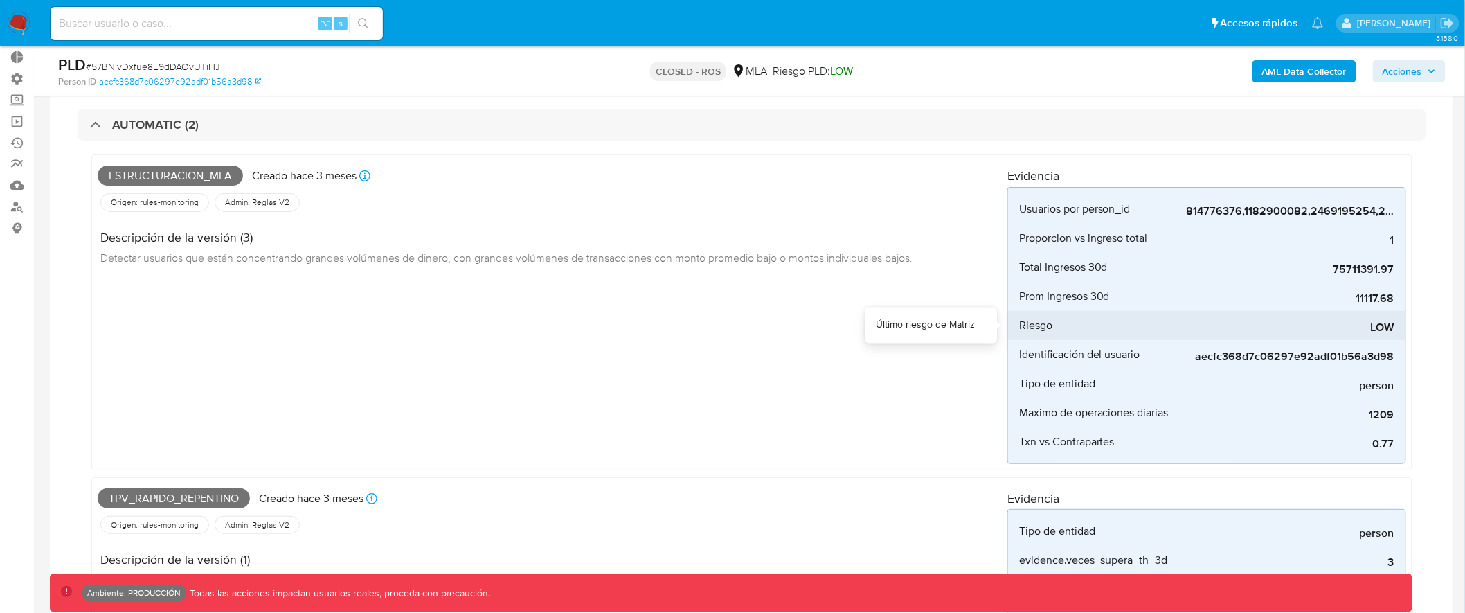
scroll to position [79, 0]
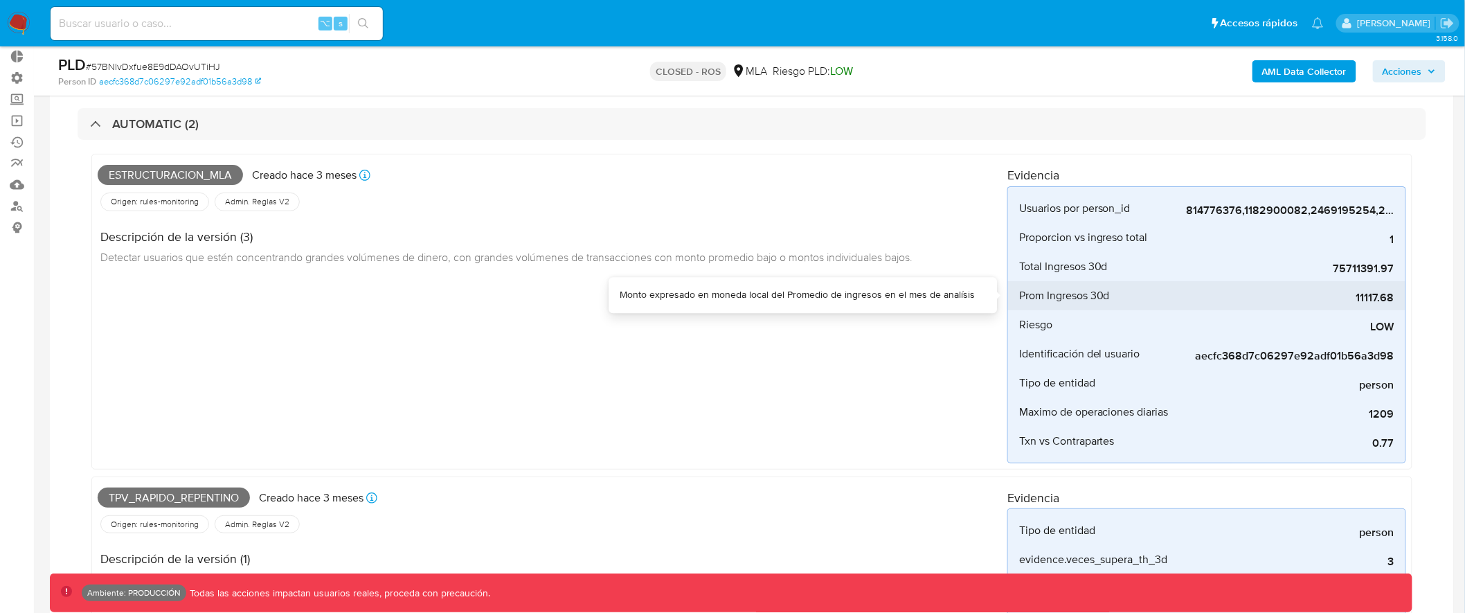
click at [1363, 302] on span "11117.68" at bounding box center [1291, 298] width 208 height 14
click at [1365, 301] on span "11117.68" at bounding box center [1291, 298] width 208 height 14
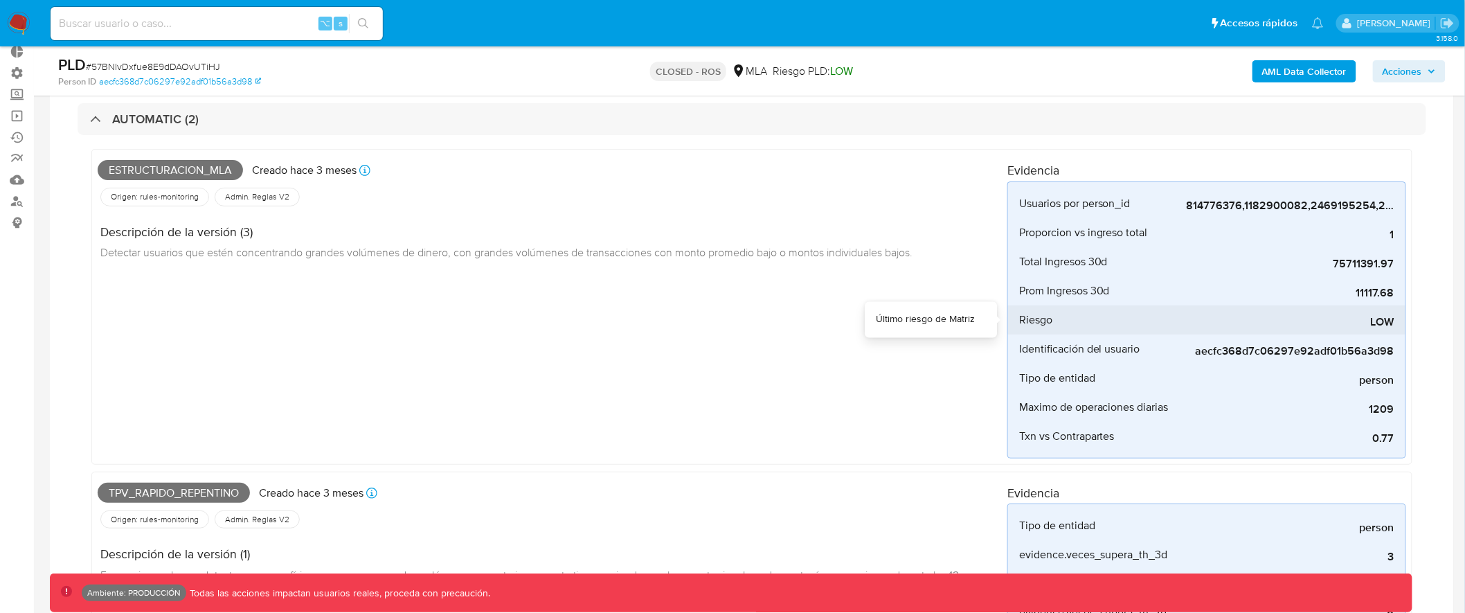
scroll to position [85, 0]
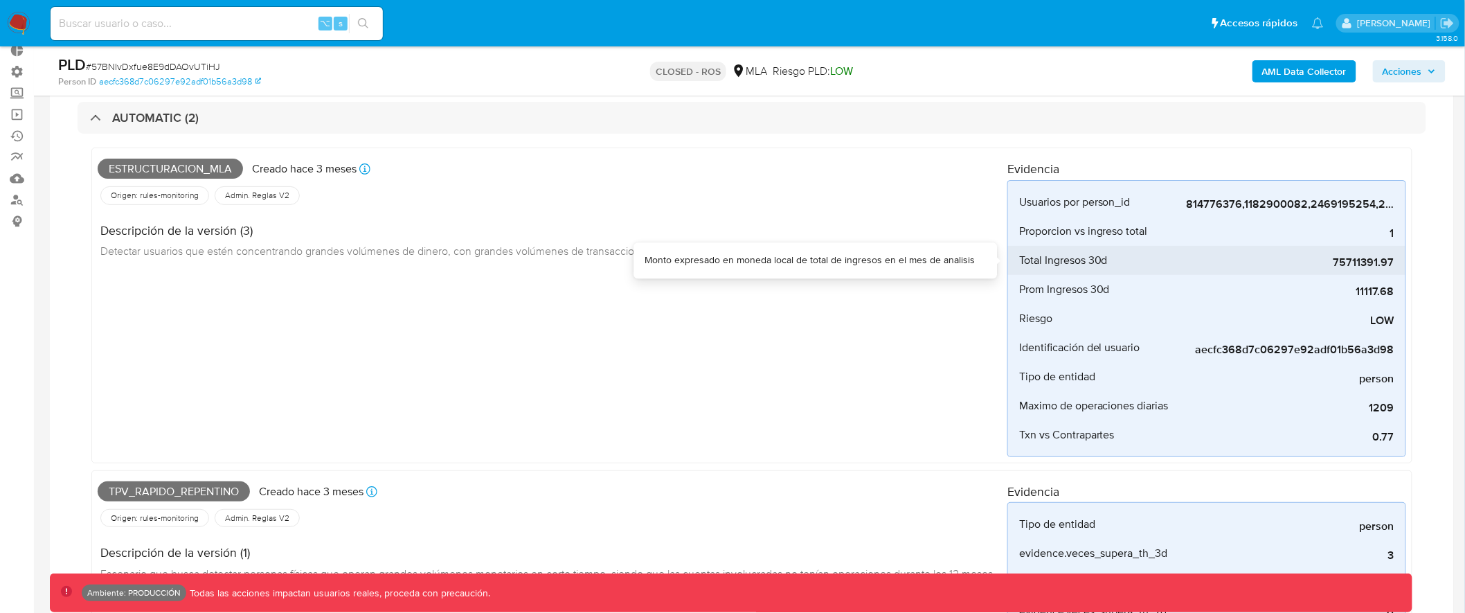
drag, startPoint x: 1022, startPoint y: 262, endPoint x: 1112, endPoint y: 264, distance: 89.4
click at [1112, 264] on div "Total Ingresos 30d" at bounding box center [1102, 260] width 166 height 29
drag, startPoint x: 1116, startPoint y: 259, endPoint x: 1019, endPoint y: 261, distance: 97.0
click at [1019, 261] on div "Total Ingresos 30d" at bounding box center [1102, 260] width 166 height 29
drag, startPoint x: 1123, startPoint y: 292, endPoint x: 1019, endPoint y: 292, distance: 103.9
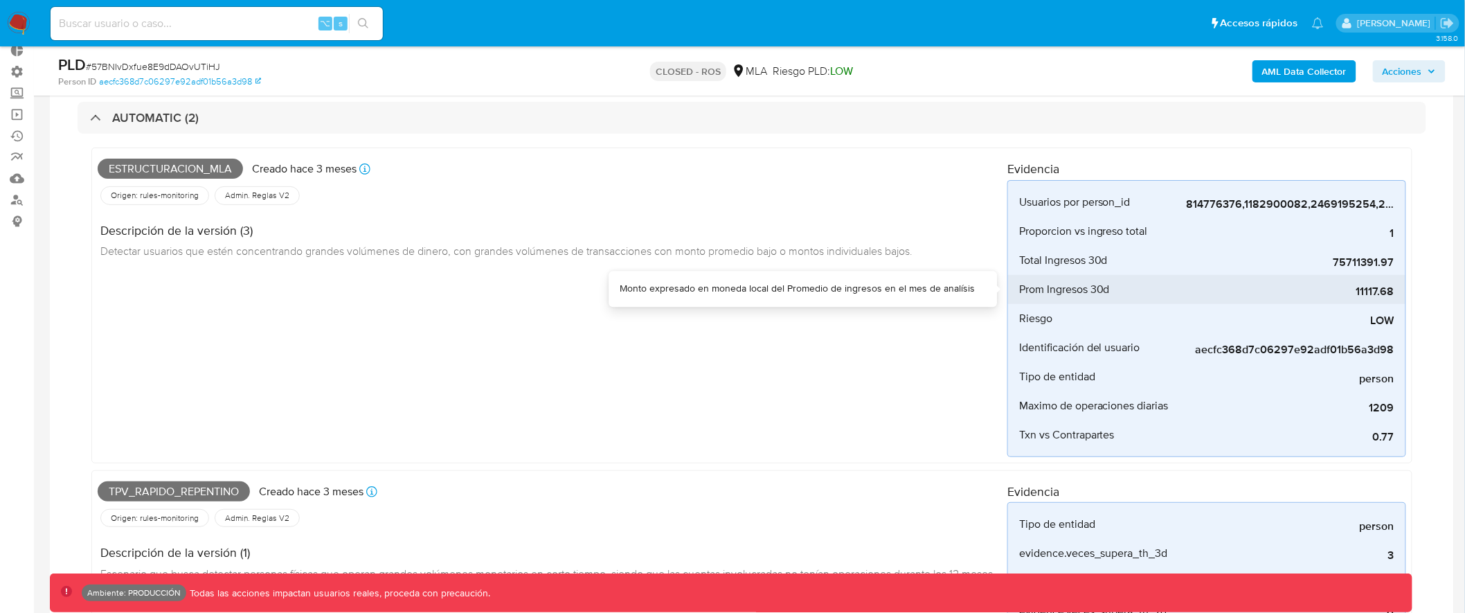
click at [1019, 292] on div "Prom Ingresos 30d" at bounding box center [1102, 289] width 166 height 29
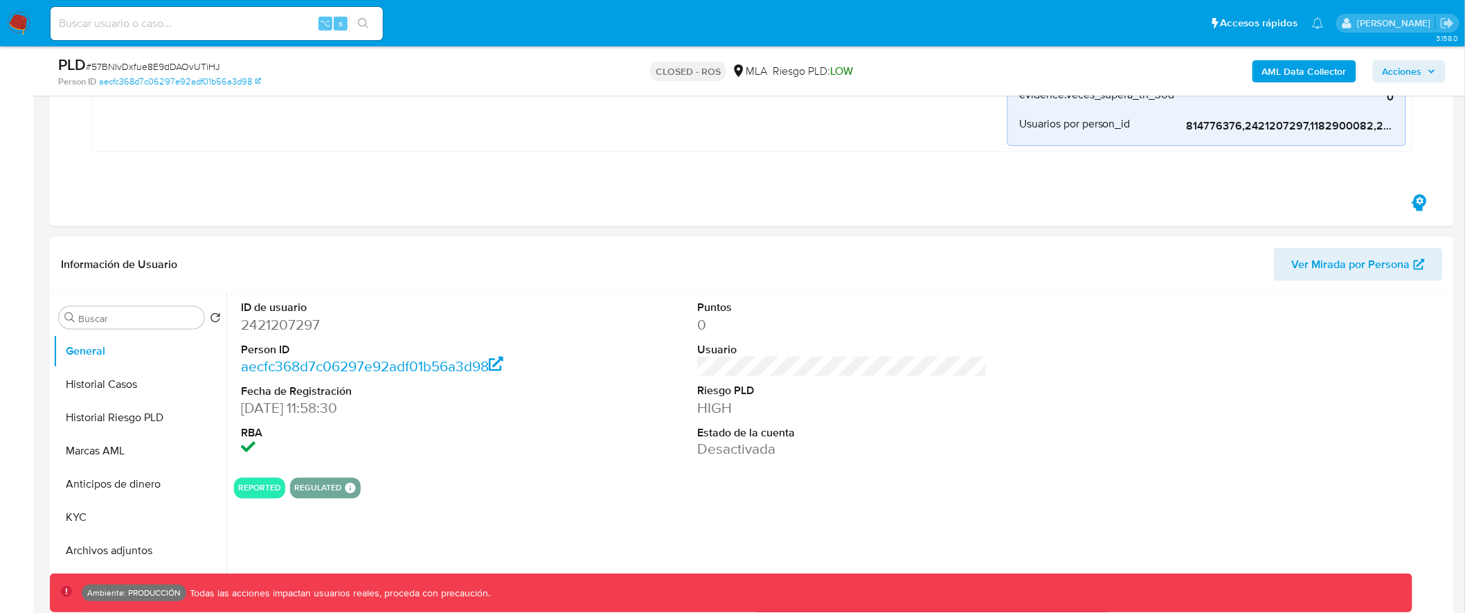
scroll to position [670, 0]
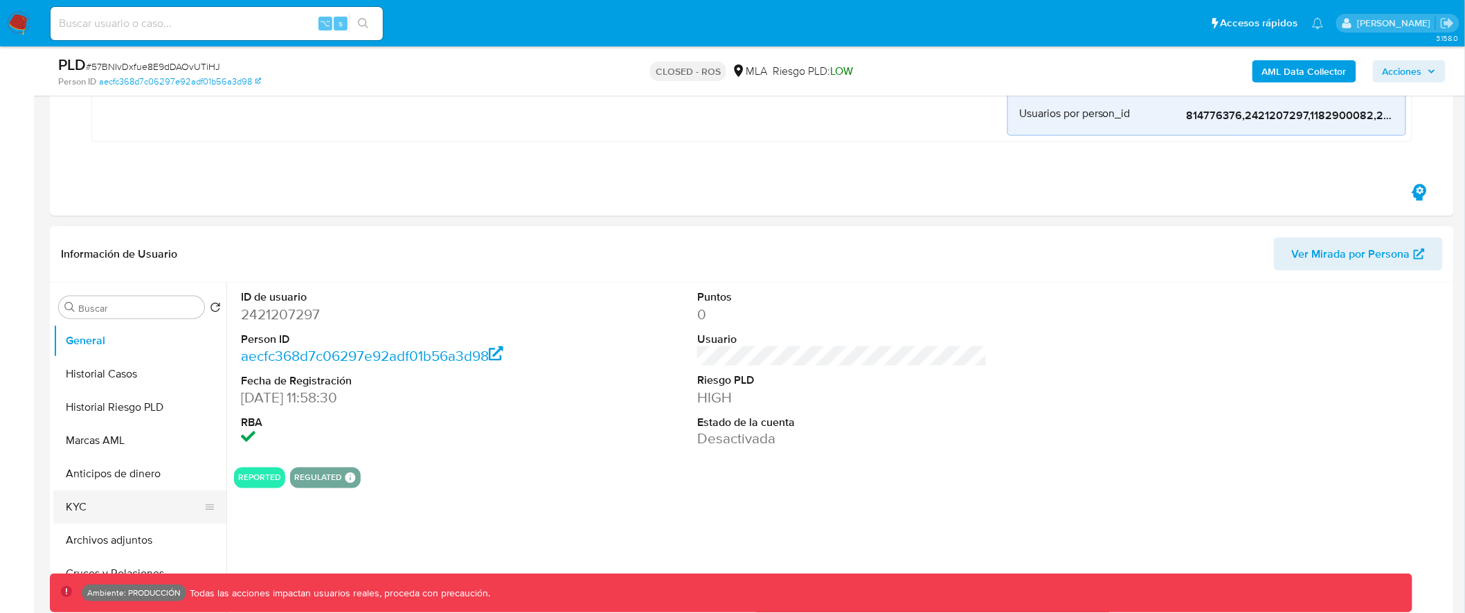
click at [127, 497] on button "KYC" at bounding box center [134, 506] width 162 height 33
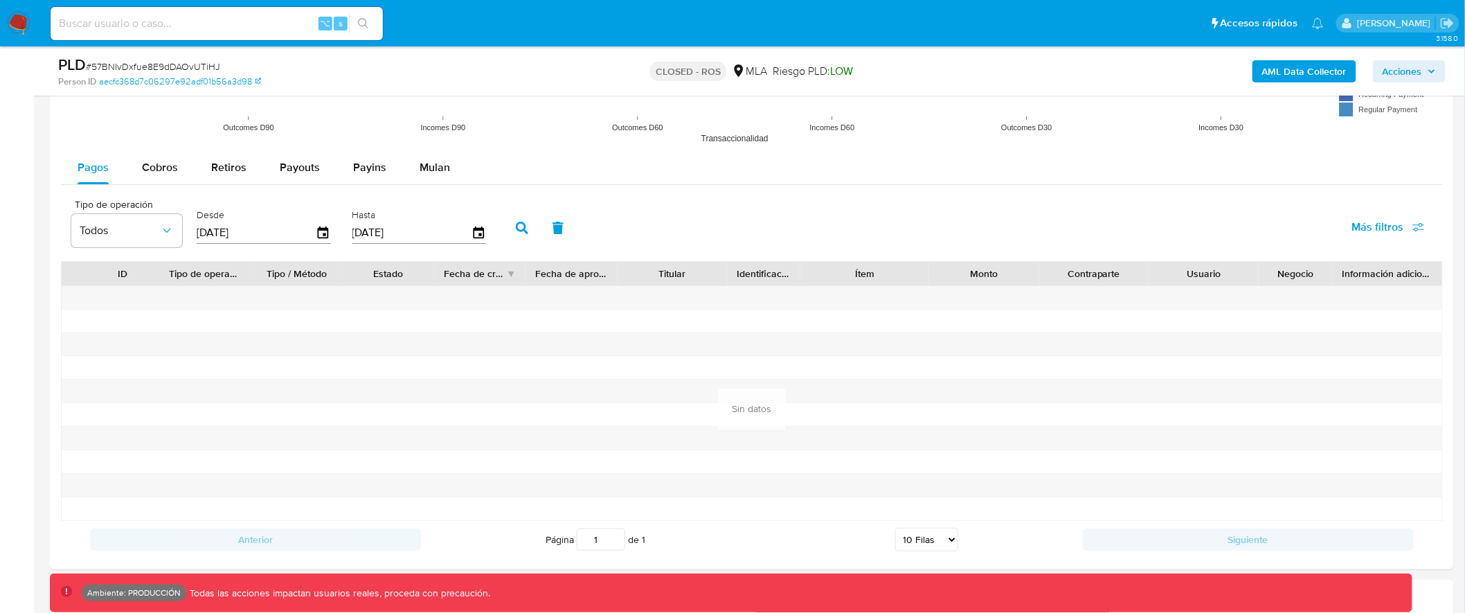
scroll to position [1922, 0]
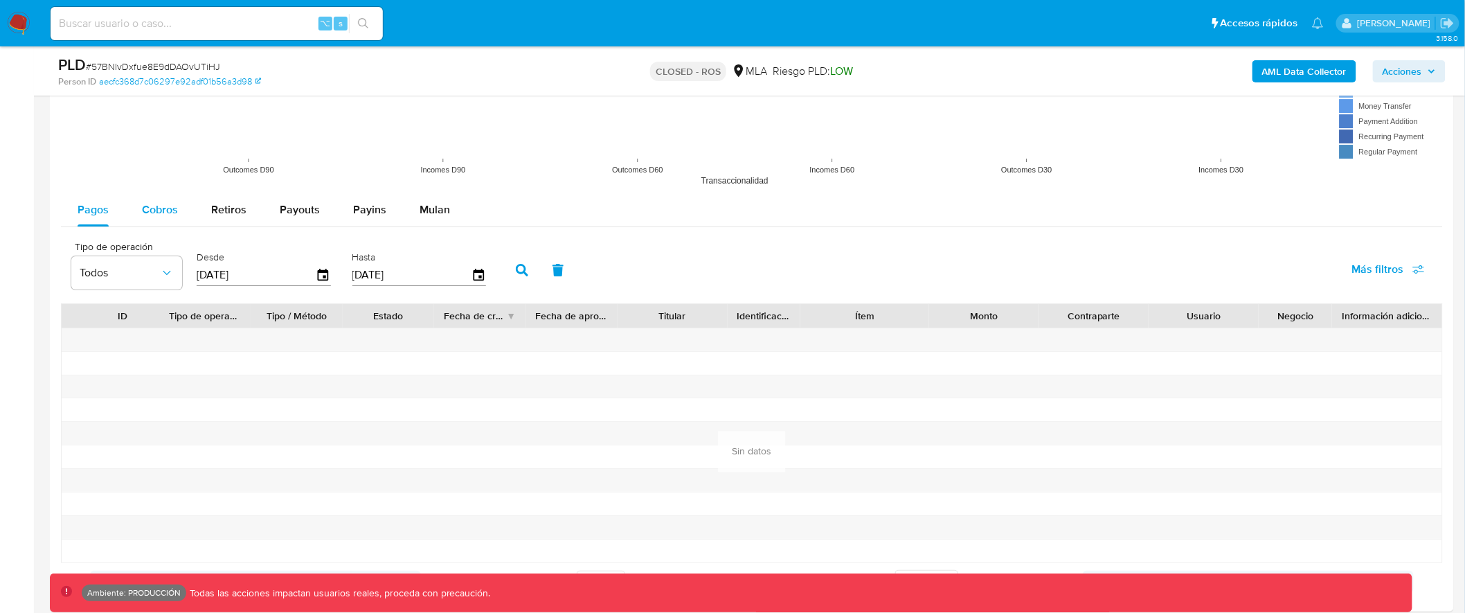
click at [138, 210] on button "Cobros" at bounding box center [159, 209] width 69 height 33
select select "10"
click at [318, 271] on icon "button" at bounding box center [323, 274] width 11 height 12
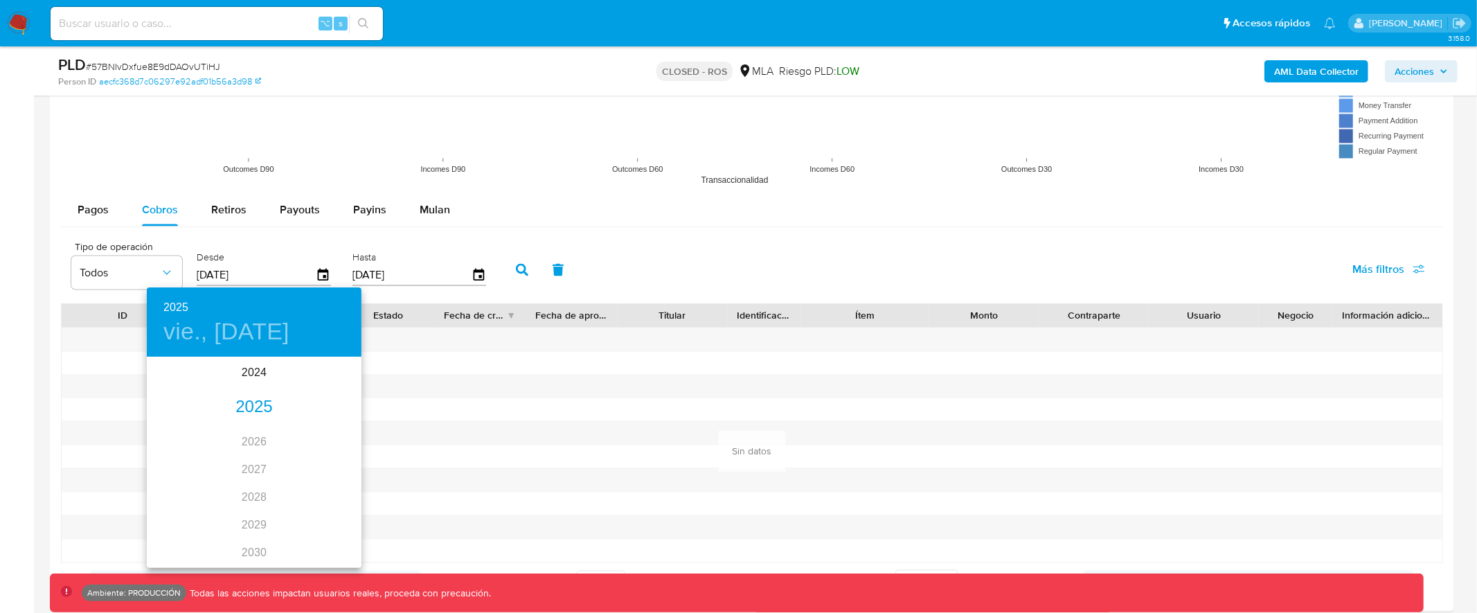
click at [244, 409] on div "2025" at bounding box center [254, 407] width 215 height 28
click at [170, 387] on div "ene." at bounding box center [182, 385] width 71 height 52
type input "13/01/2025"
click at [168, 480] on p "13" at bounding box center [171, 480] width 11 height 14
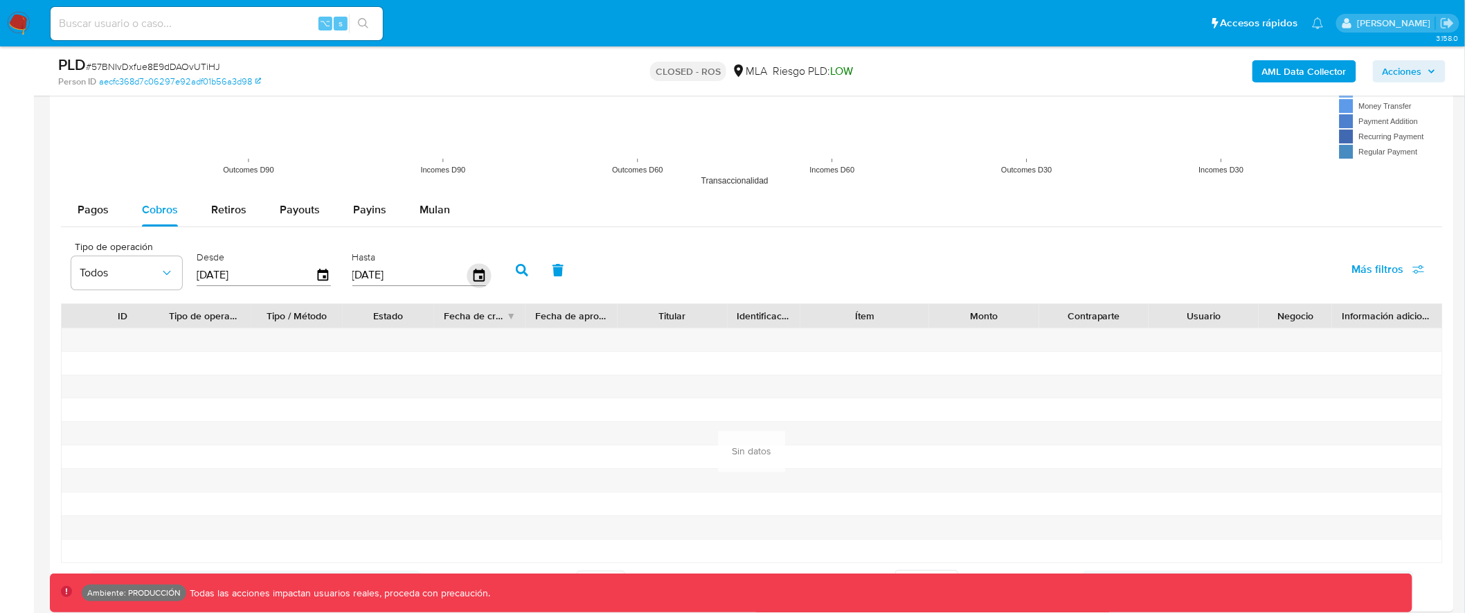
click at [467, 275] on icon "button" at bounding box center [479, 275] width 24 height 24
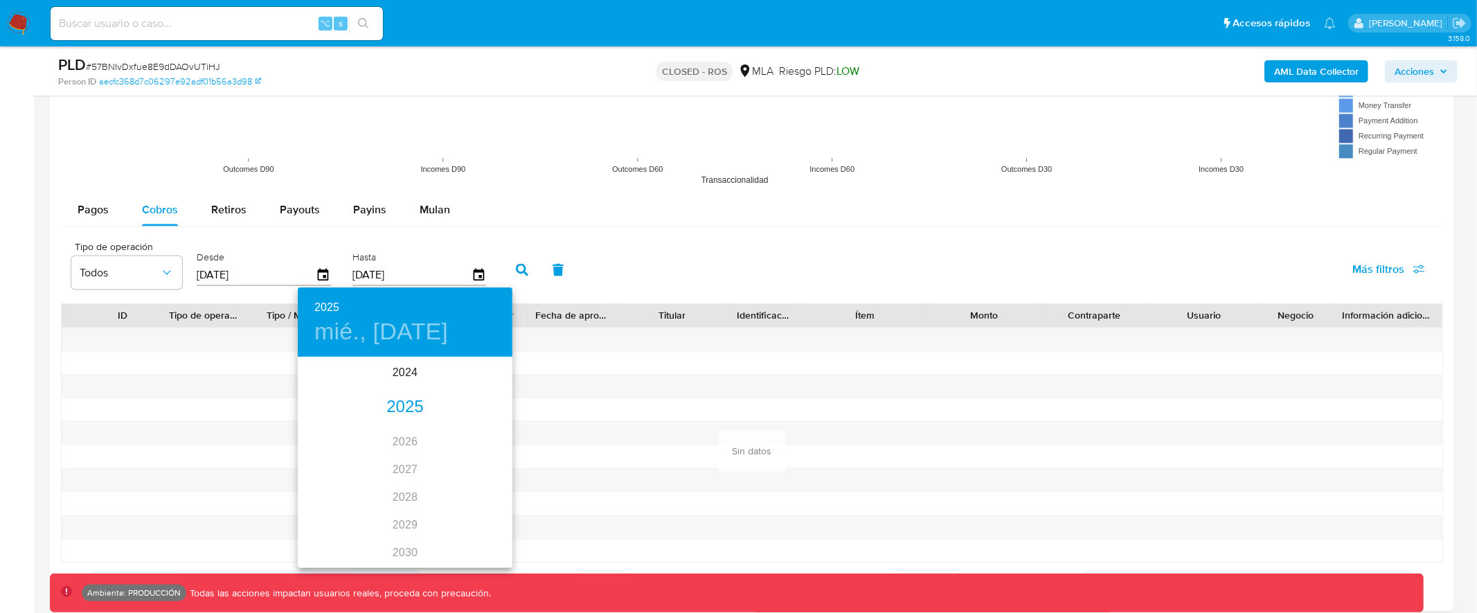
click at [404, 404] on div "2025" at bounding box center [405, 407] width 215 height 28
click at [411, 440] on div "may." at bounding box center [404, 437] width 71 height 52
click at [496, 370] on icon "button" at bounding box center [496, 376] width 17 height 17
click at [497, 379] on icon "button" at bounding box center [496, 376] width 17 height 17
click at [403, 532] on p "31" at bounding box center [405, 530] width 11 height 14
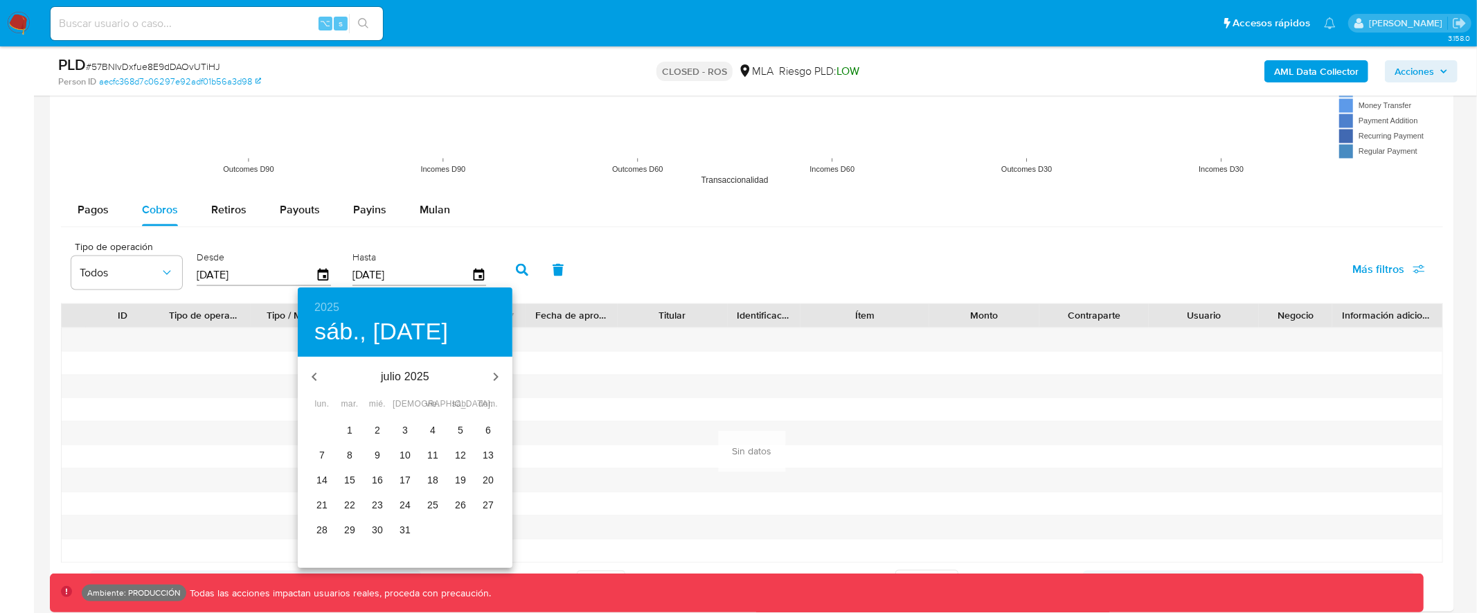
type input "31/07/2025"
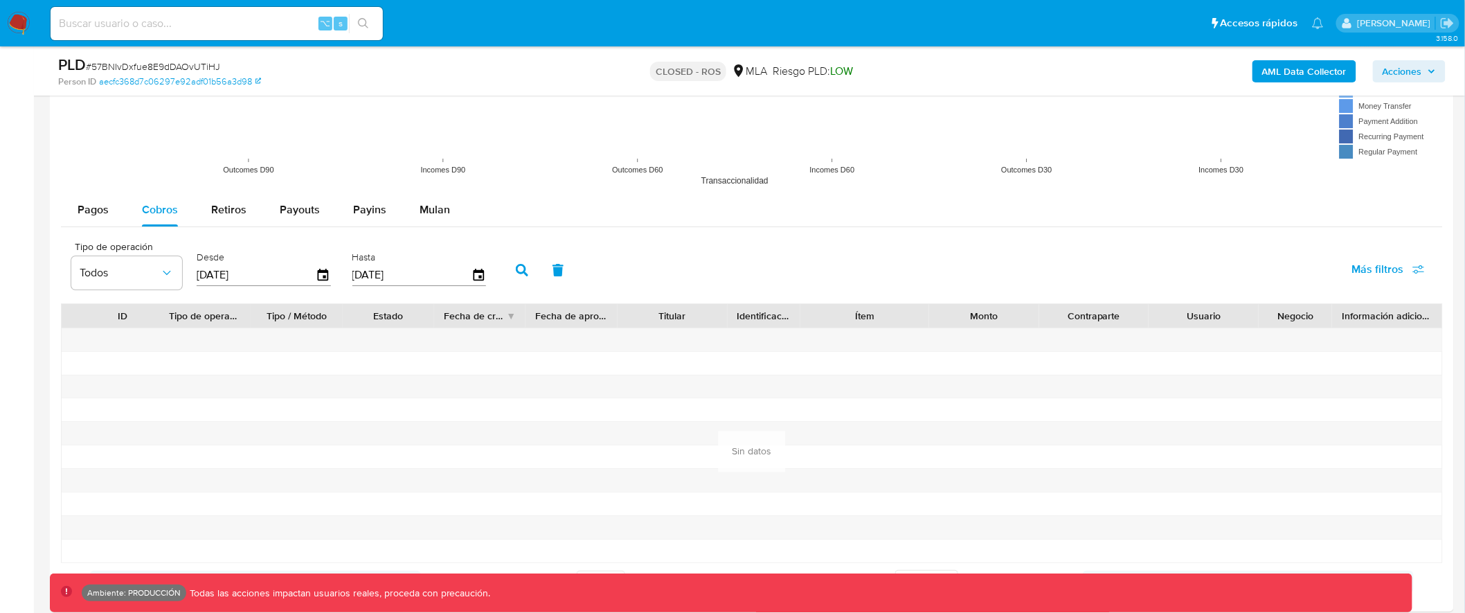
click at [516, 274] on icon "button" at bounding box center [522, 270] width 12 height 12
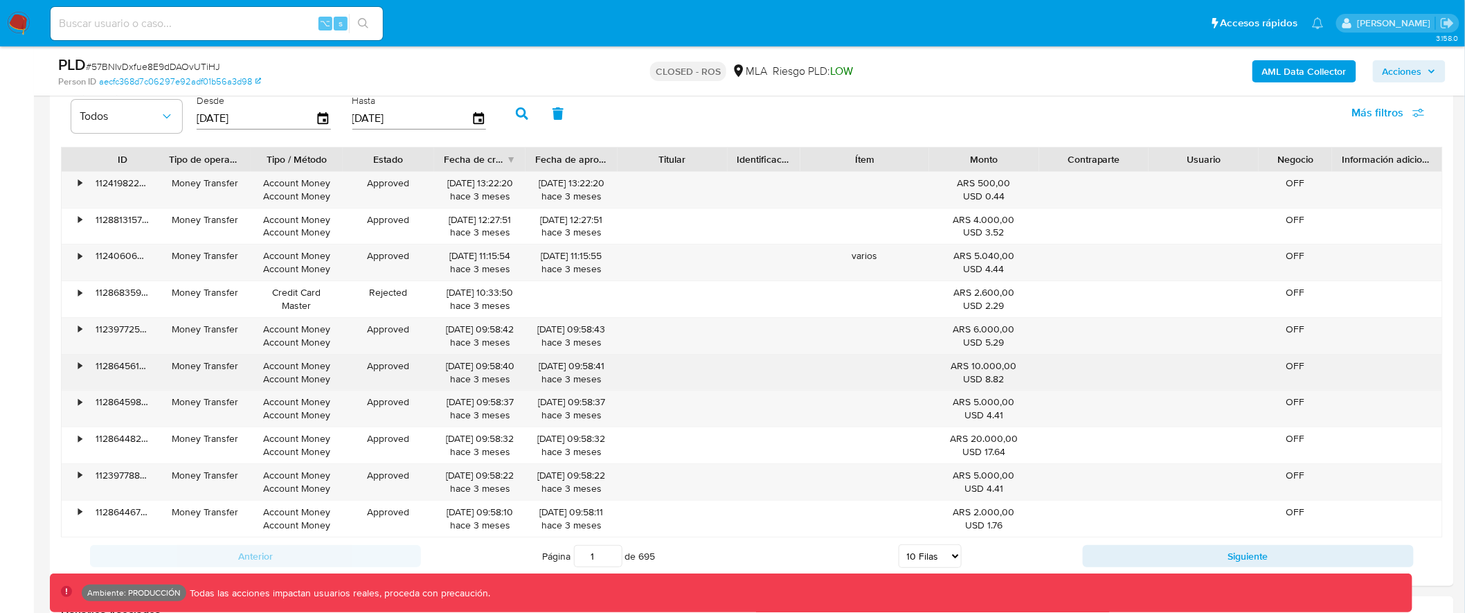
scroll to position [2078, 0]
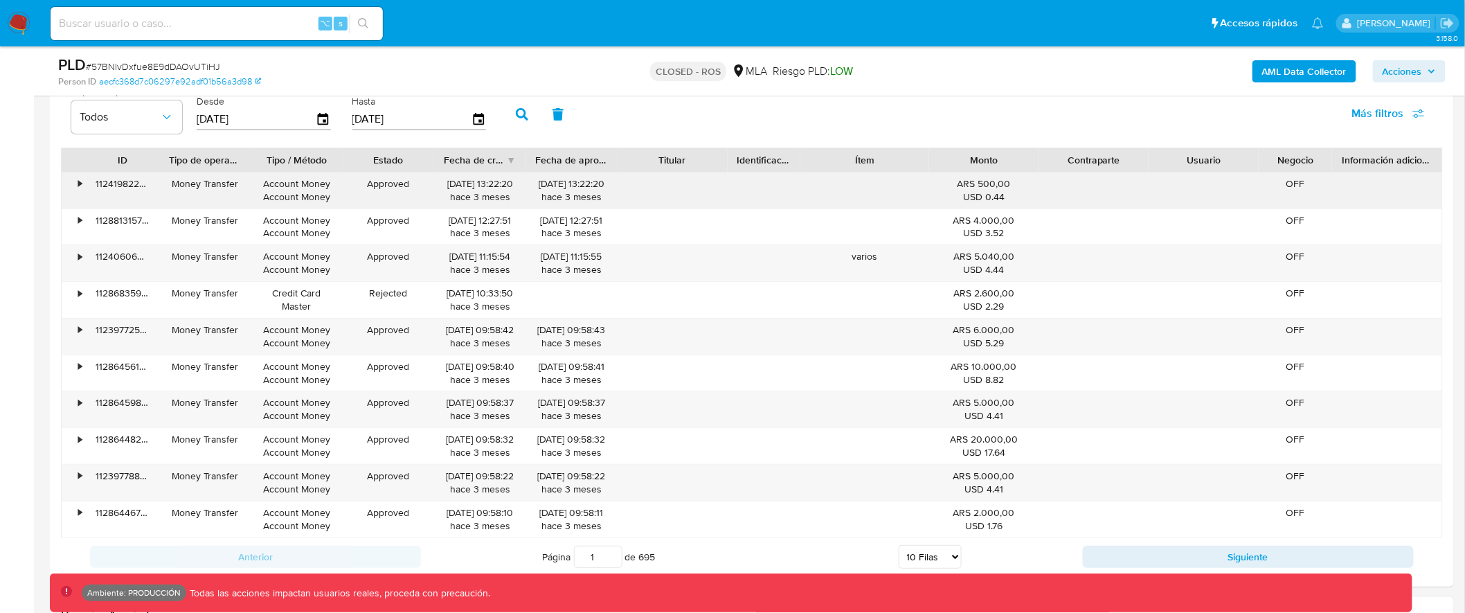
drag, startPoint x: 962, startPoint y: 188, endPoint x: 1013, endPoint y: 184, distance: 50.7
click at [1013, 184] on div "ARS 500,00 USD 0.44" at bounding box center [984, 190] width 91 height 26
drag, startPoint x: 968, startPoint y: 193, endPoint x: 962, endPoint y: 189, distance: 7.1
click at [968, 192] on div "USD 0.44" at bounding box center [984, 196] width 91 height 13
drag, startPoint x: 959, startPoint y: 187, endPoint x: 1016, endPoint y: 186, distance: 57.5
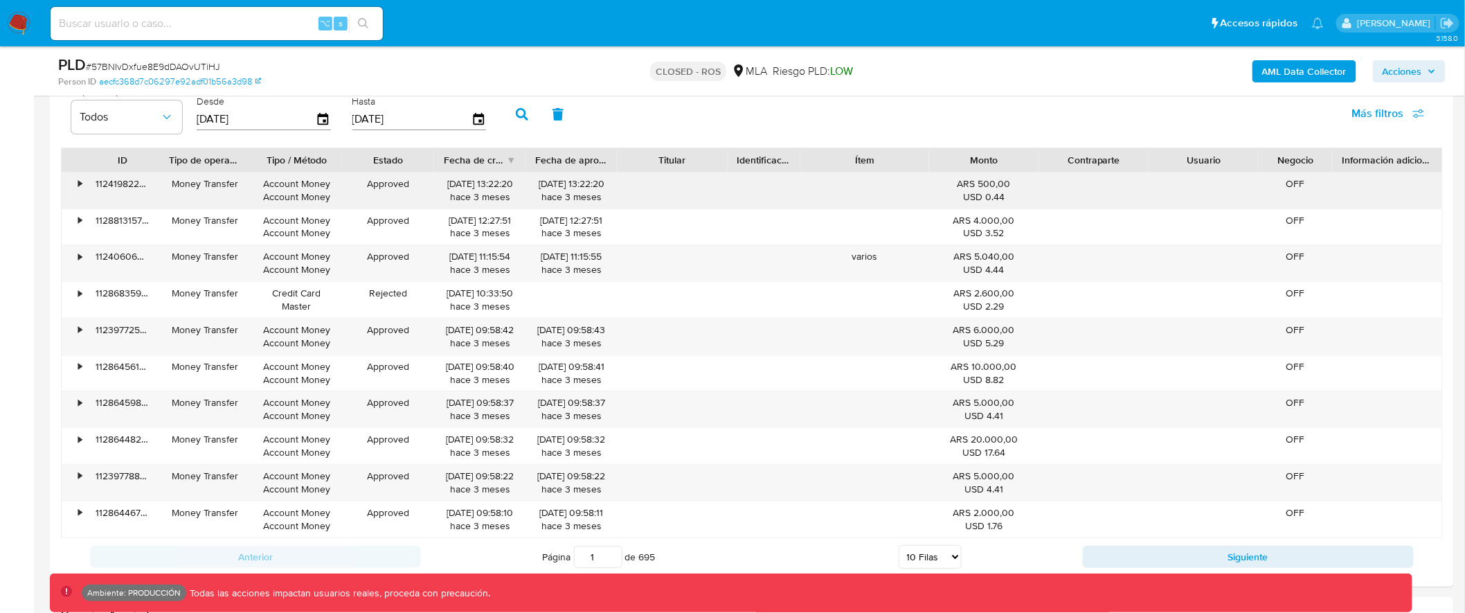
click at [1016, 186] on div "ARS 500,00 USD 0.44" at bounding box center [984, 190] width 91 height 26
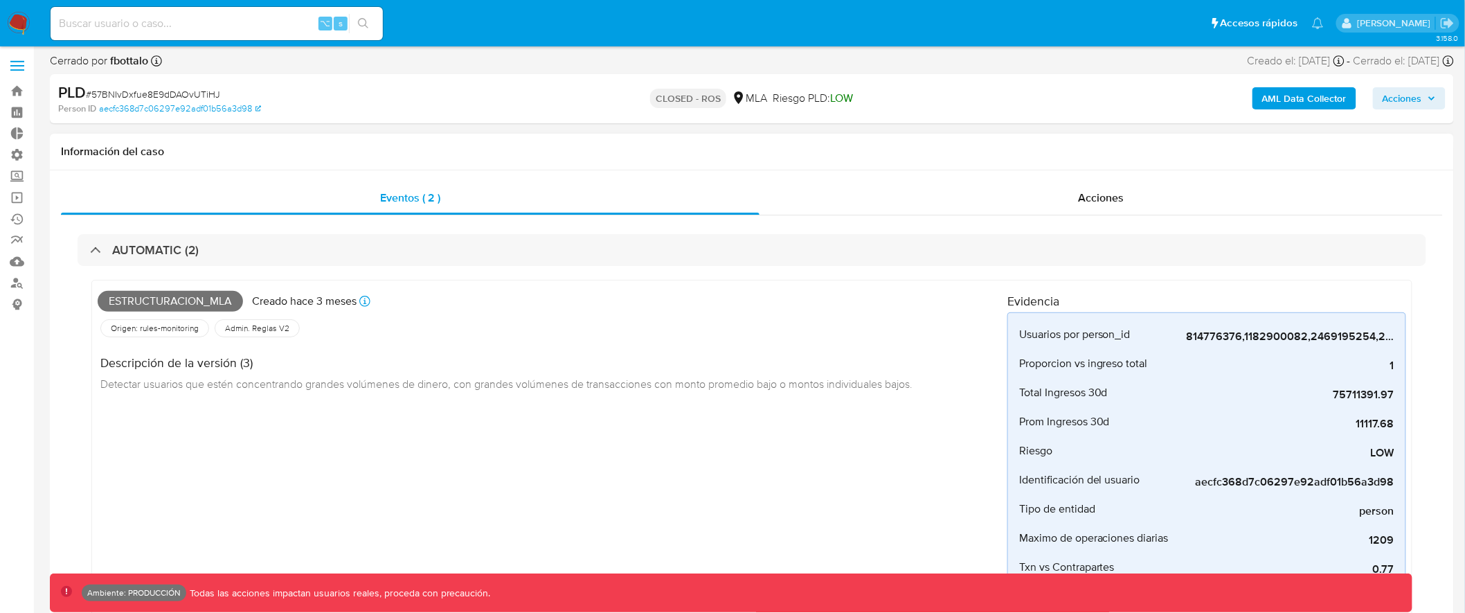
scroll to position [0, 0]
click at [1126, 191] on div "Acciones" at bounding box center [1102, 200] width 684 height 33
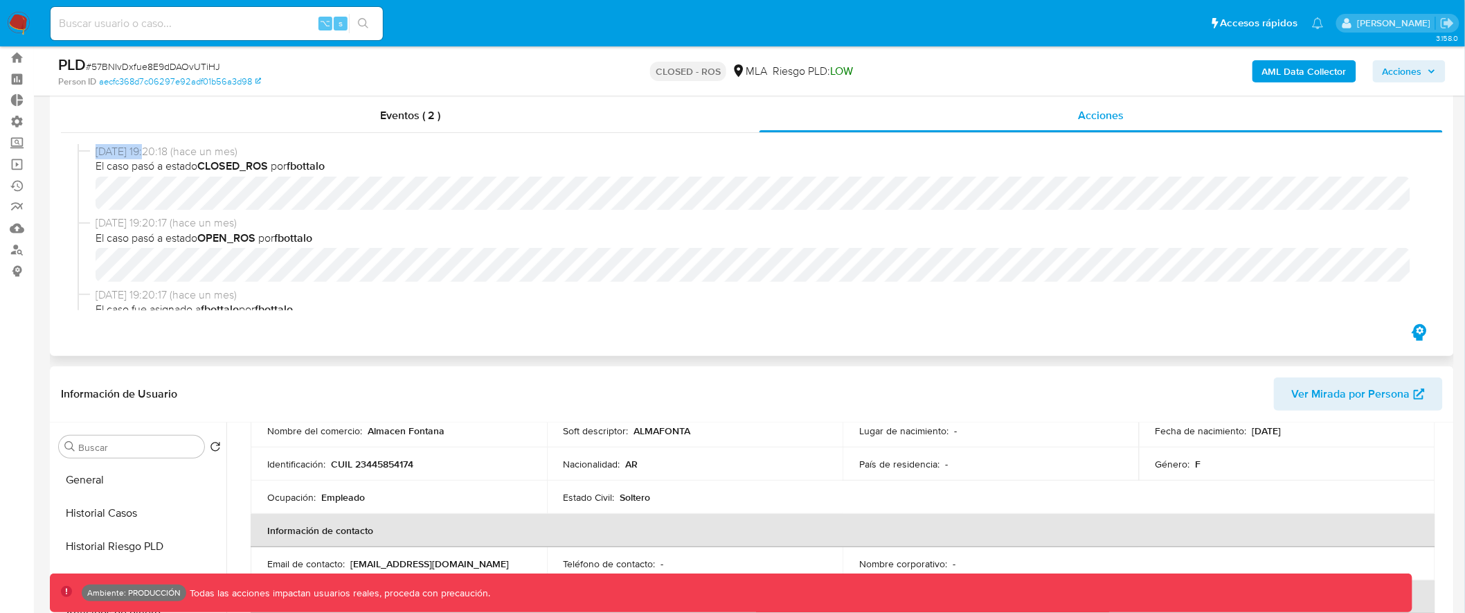
drag, startPoint x: 95, startPoint y: 154, endPoint x: 151, endPoint y: 154, distance: 56.1
click at [151, 154] on span "29/07/2025 19:20:18 (hace un mes)" at bounding box center [759, 151] width 1326 height 15
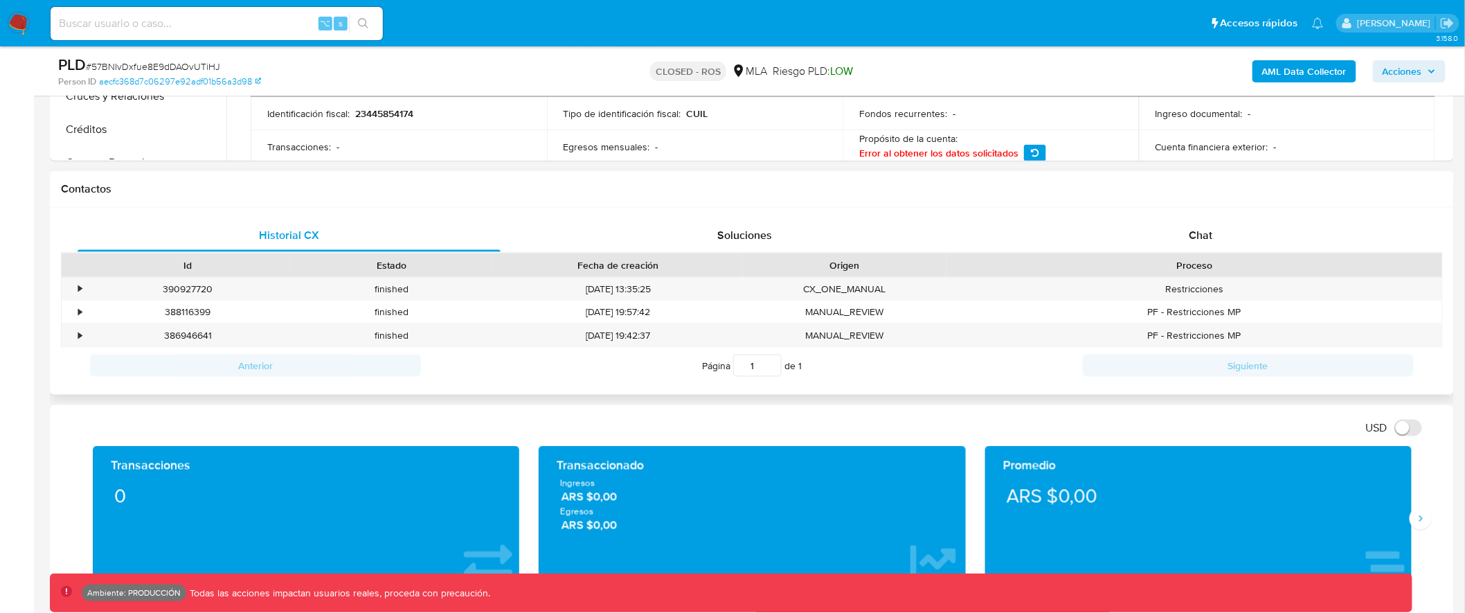
scroll to position [655, 0]
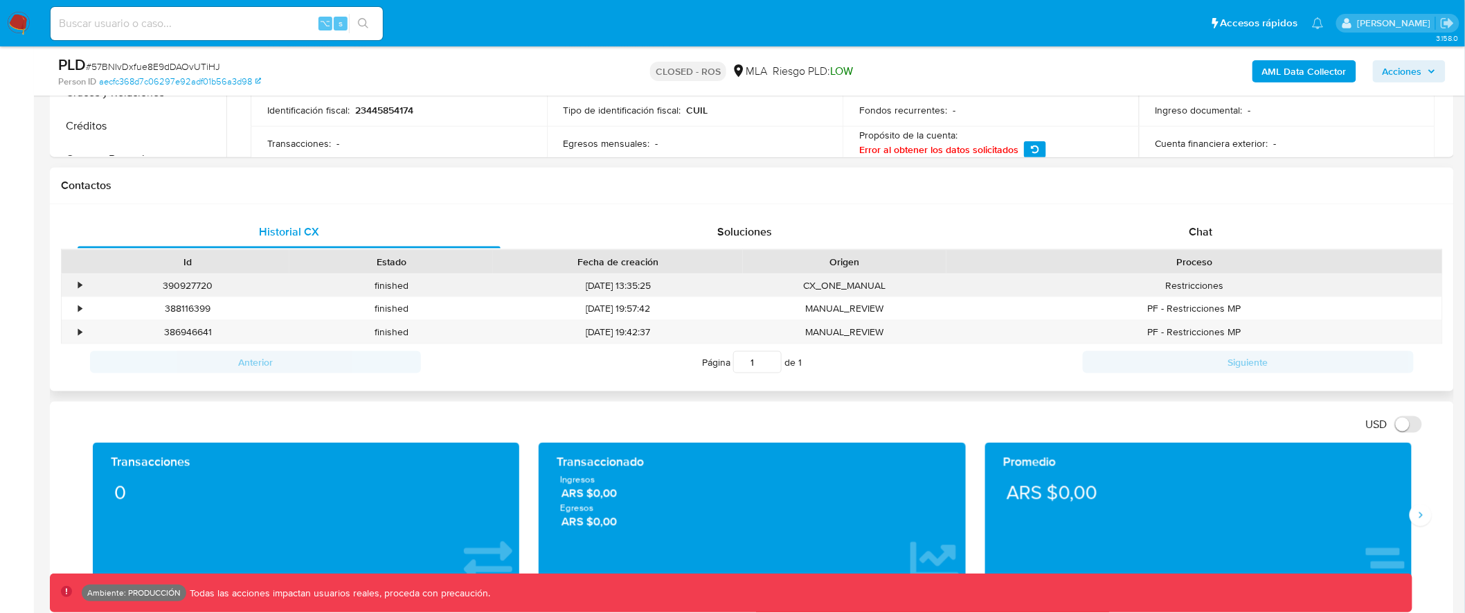
drag, startPoint x: 575, startPoint y: 284, endPoint x: 680, endPoint y: 284, distance: 105.3
click at [680, 284] on div "18/06/2025 13:35:25" at bounding box center [618, 285] width 250 height 23
click at [755, 236] on span "Soluciones" at bounding box center [745, 232] width 55 height 16
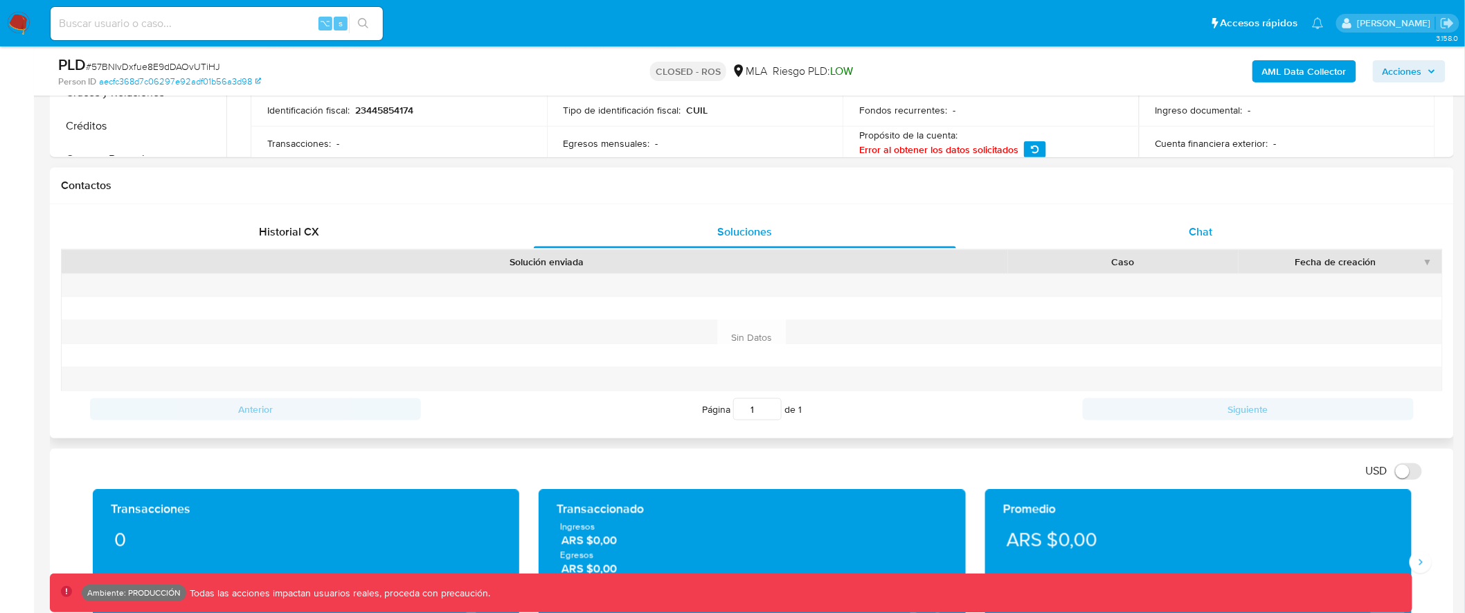
click at [1171, 238] on div "Chat" at bounding box center [1201, 231] width 423 height 33
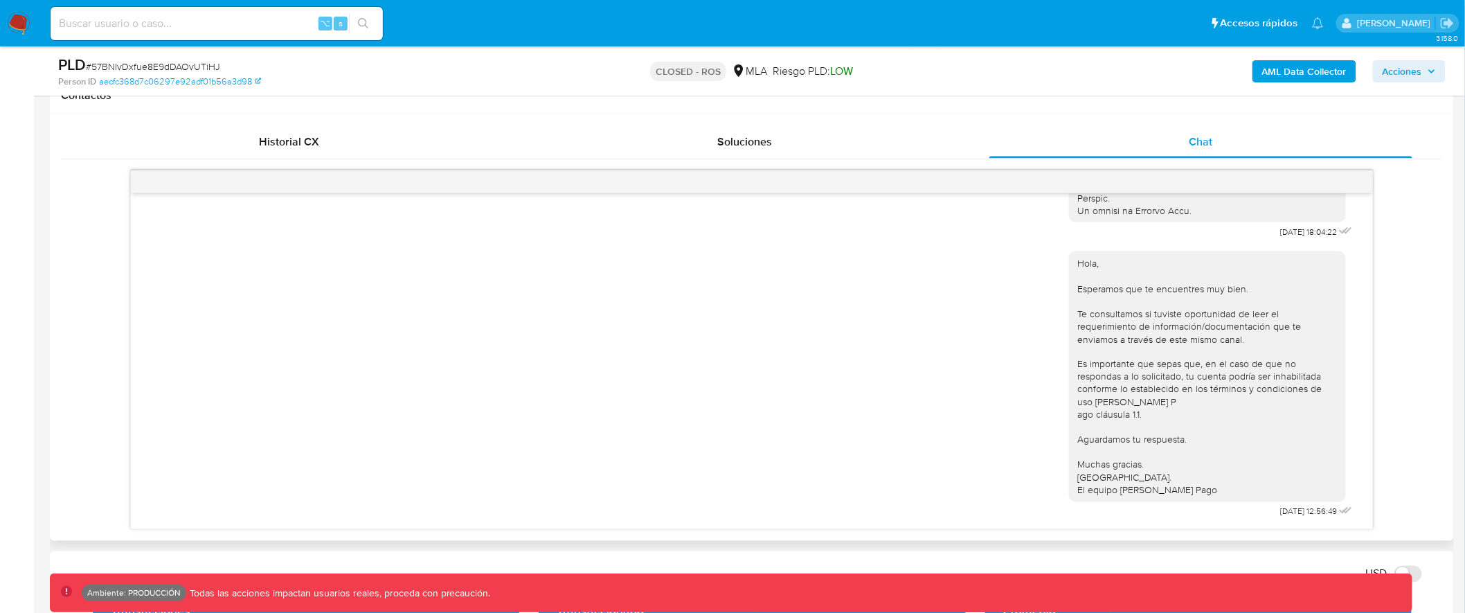
scroll to position [749, 0]
drag, startPoint x: 1328, startPoint y: 511, endPoint x: 1339, endPoint y: 510, distance: 11.8
click at [1339, 510] on icon at bounding box center [1344, 507] width 17 height 17
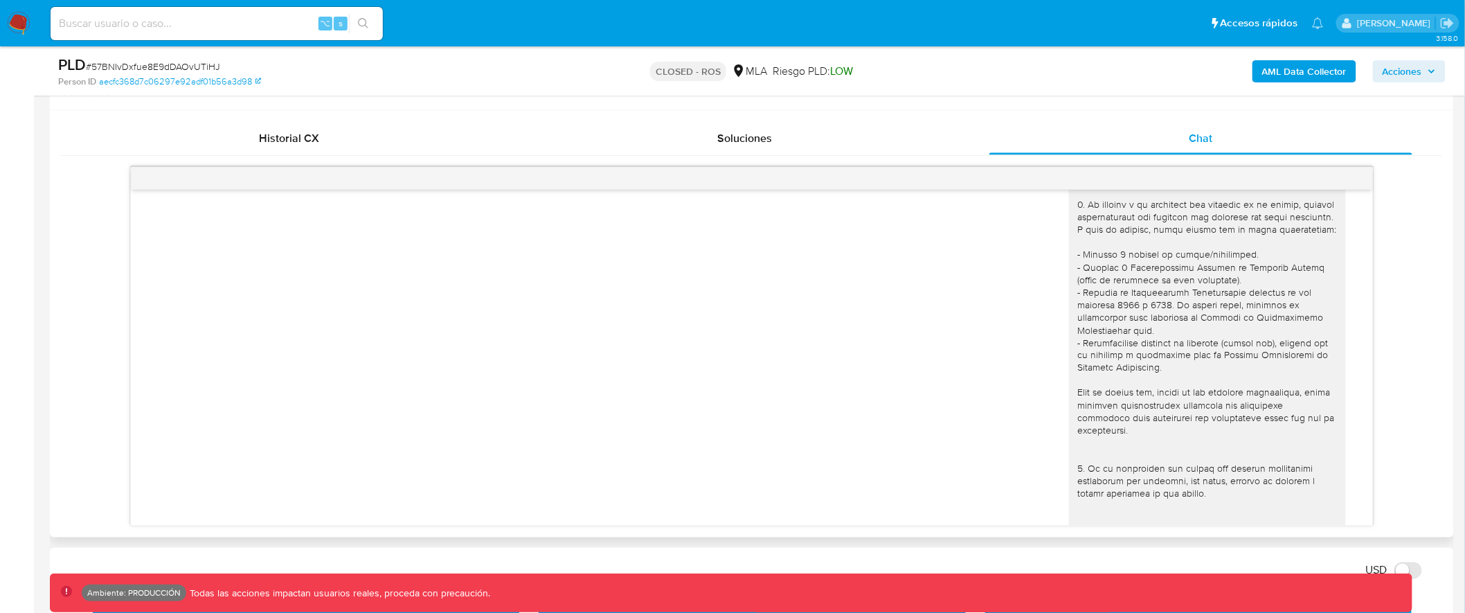
scroll to position [143, 0]
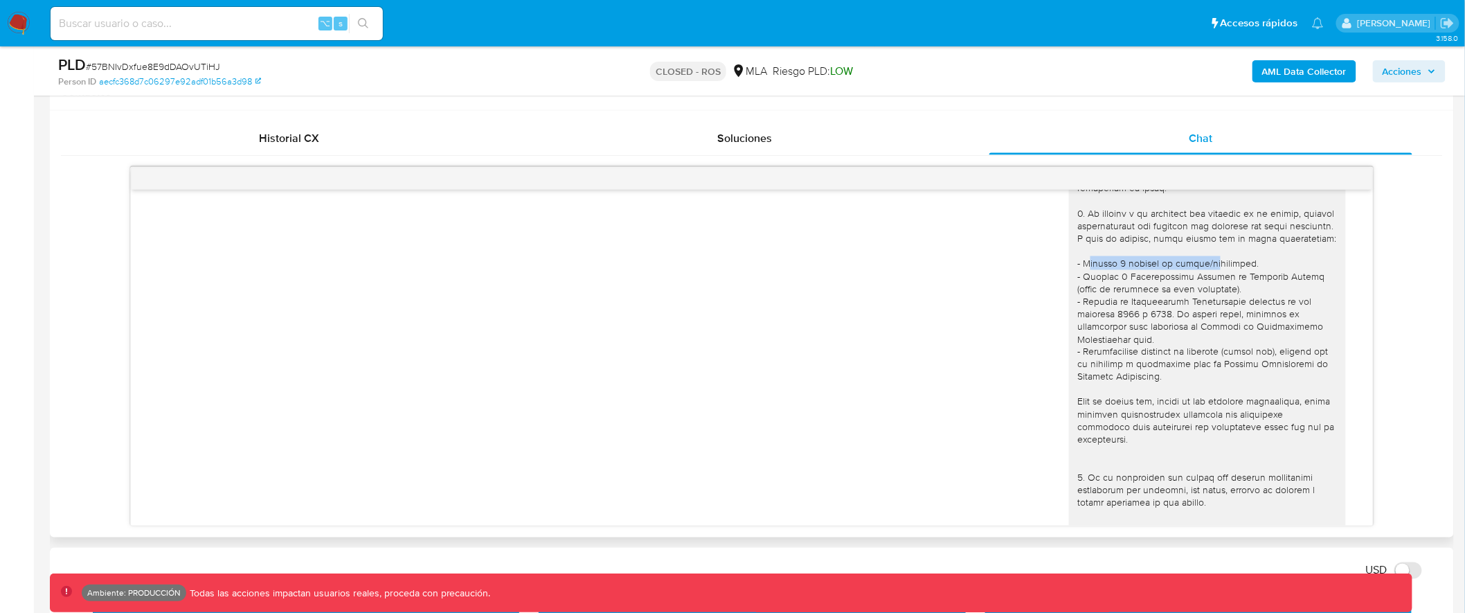
drag, startPoint x: 1076, startPoint y: 276, endPoint x: 1197, endPoint y: 277, distance: 121.2
click at [1197, 277] on div at bounding box center [1208, 428] width 260 height 718
drag, startPoint x: 1079, startPoint y: 293, endPoint x: 1272, endPoint y: 293, distance: 193.2
click at [1272, 293] on div at bounding box center [1208, 428] width 260 height 718
drag, startPoint x: 1075, startPoint y: 367, endPoint x: 1091, endPoint y: 367, distance: 15.9
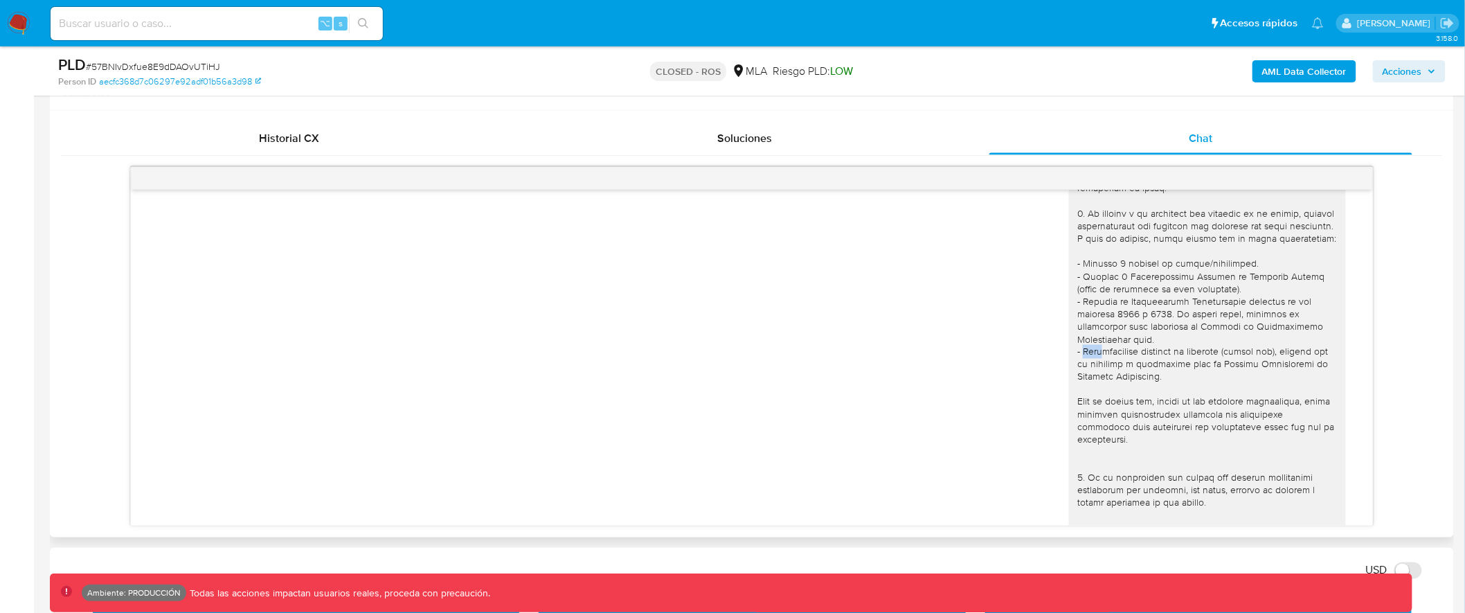
click at [1091, 367] on div at bounding box center [1208, 428] width 260 height 718
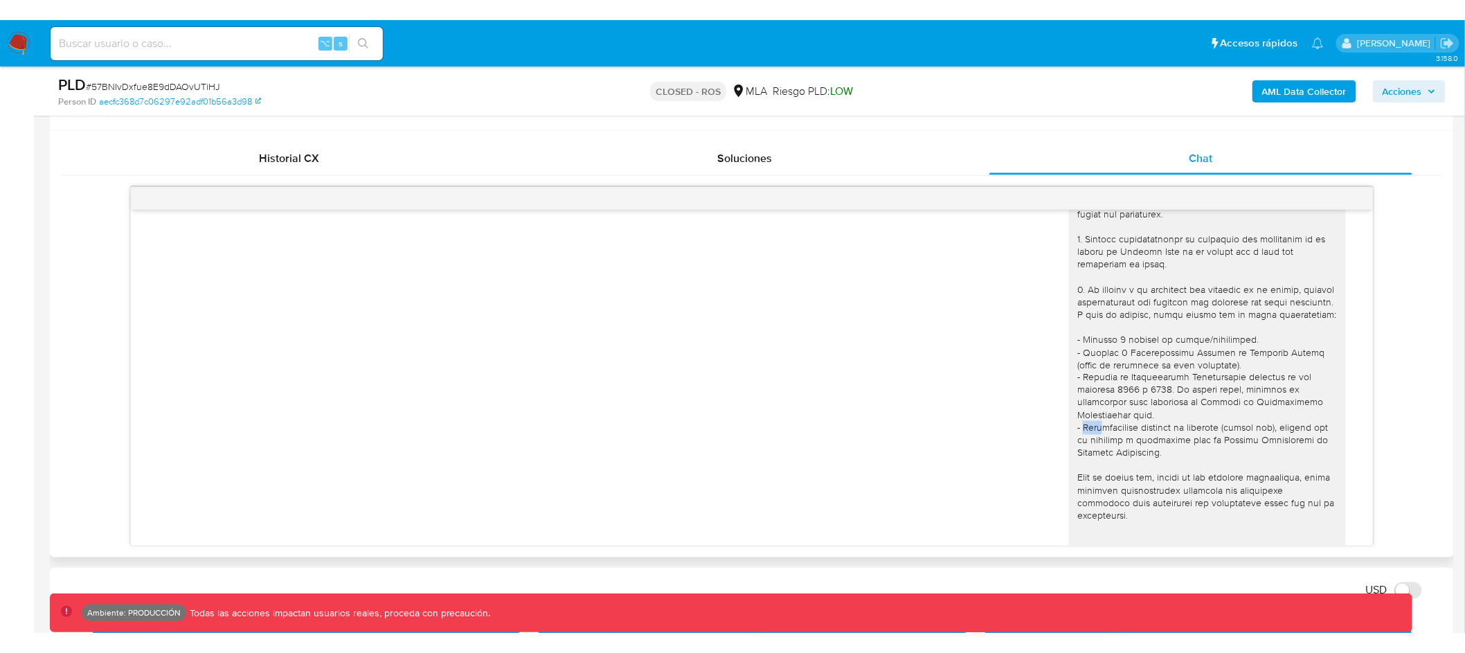
scroll to position [0, 0]
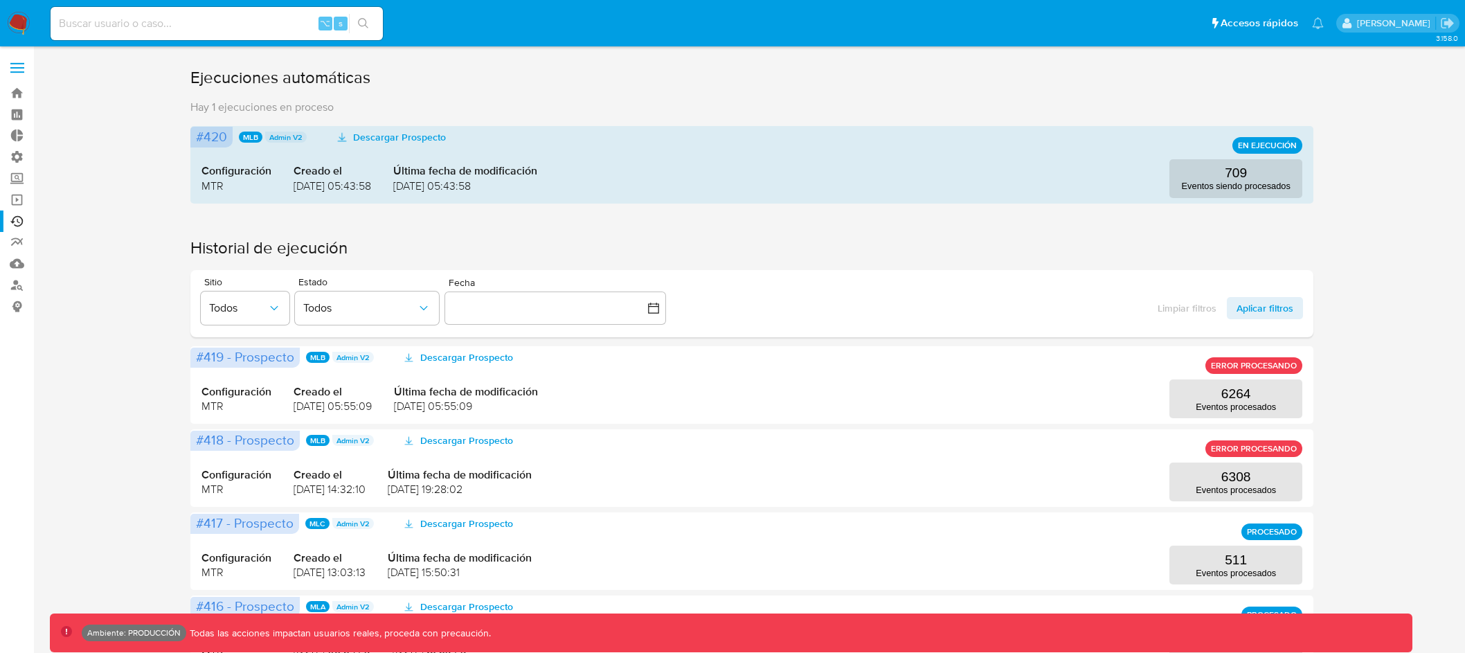
scroll to position [100, 0]
